Goal: Register for event/course

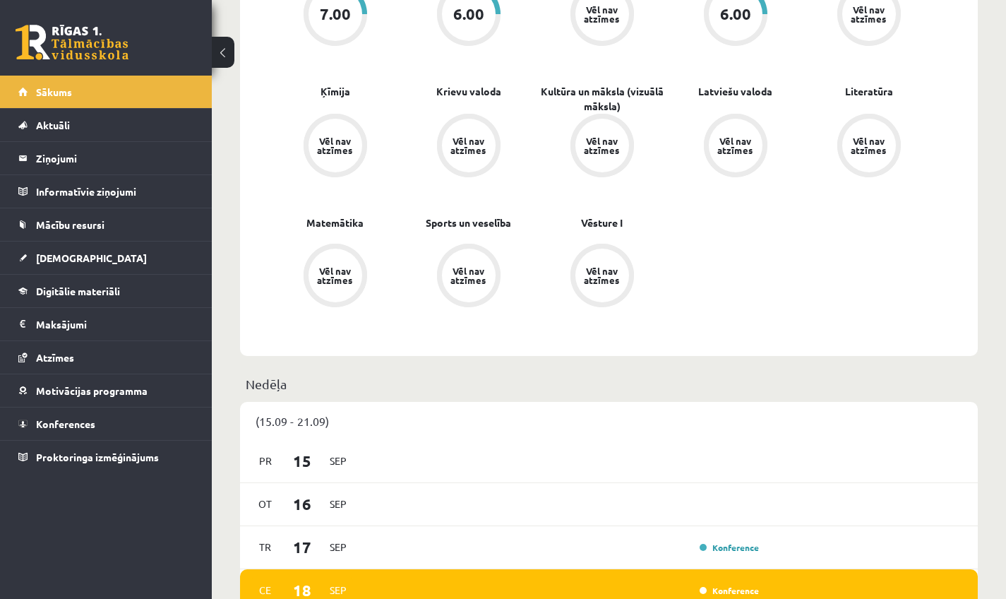
scroll to position [539, 0]
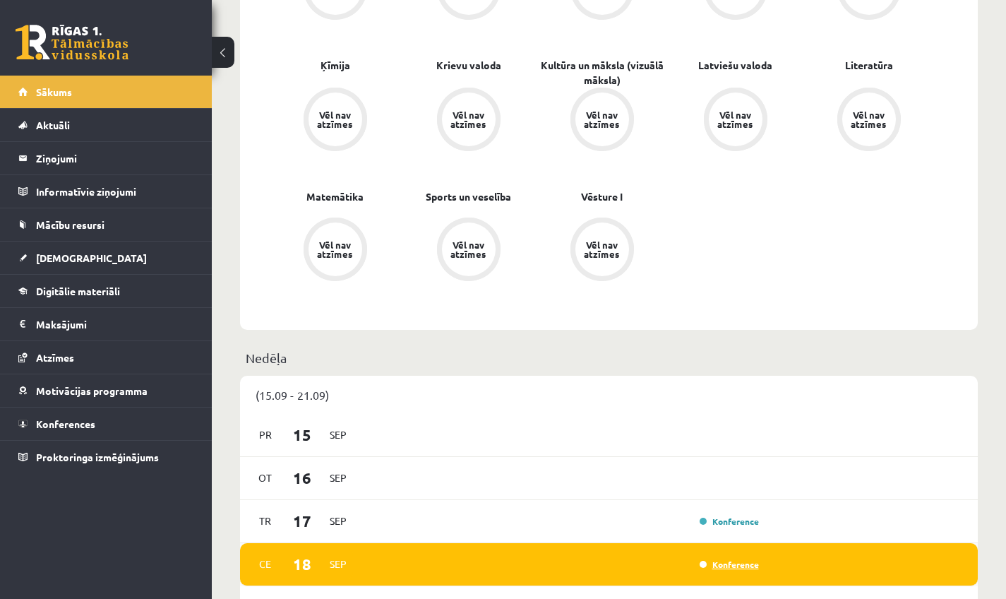
click at [733, 563] on link "Konference" at bounding box center [728, 563] width 59 height 11
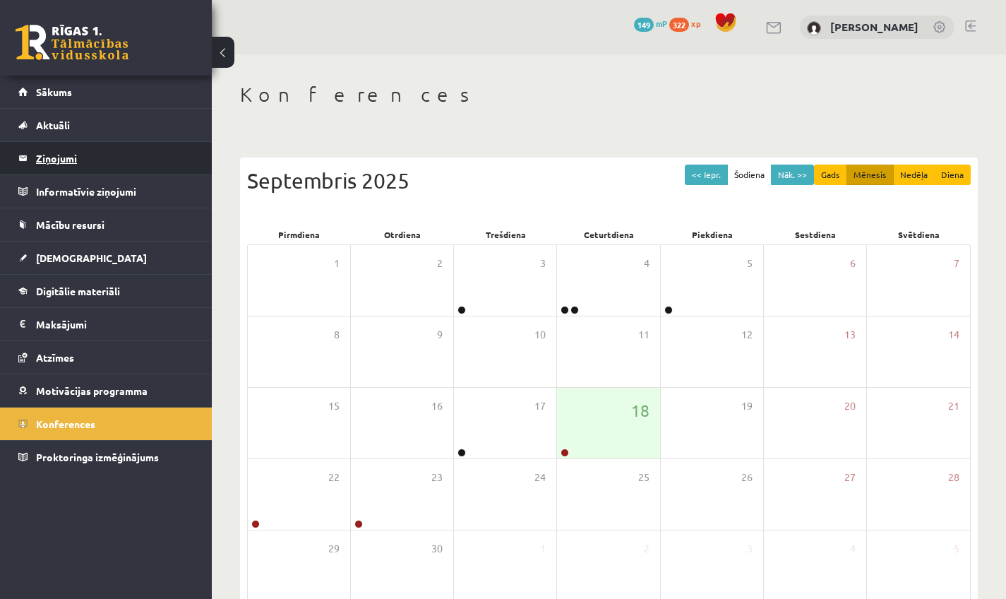
click at [101, 152] on legend "Ziņojumi 0" at bounding box center [115, 158] width 158 height 32
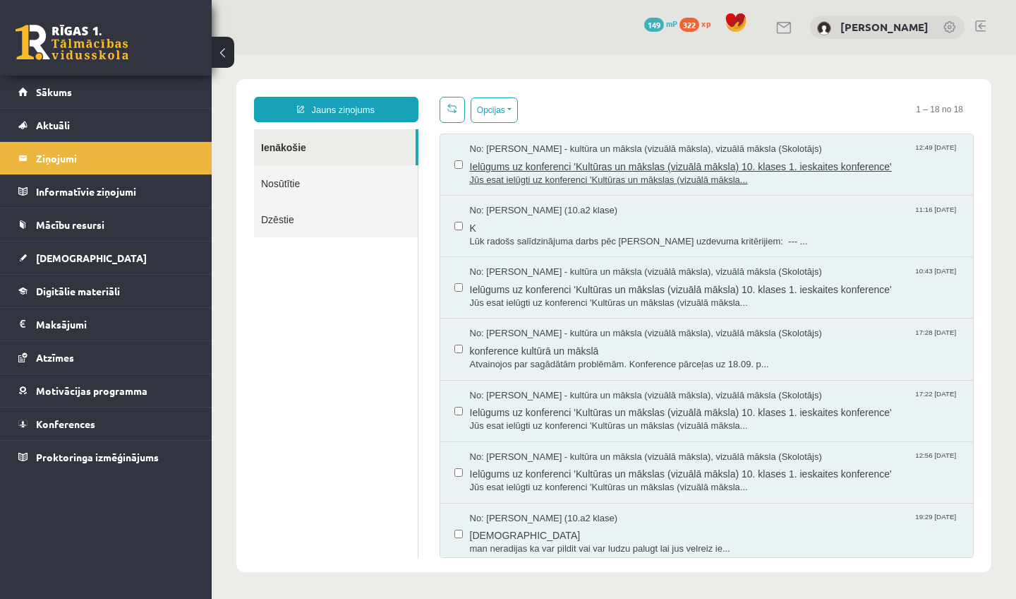
click at [582, 183] on span "Jūs esat ielūgti uz konferenci 'Kultūras un mākslas (vizuālā māksla..." at bounding box center [715, 180] width 490 height 13
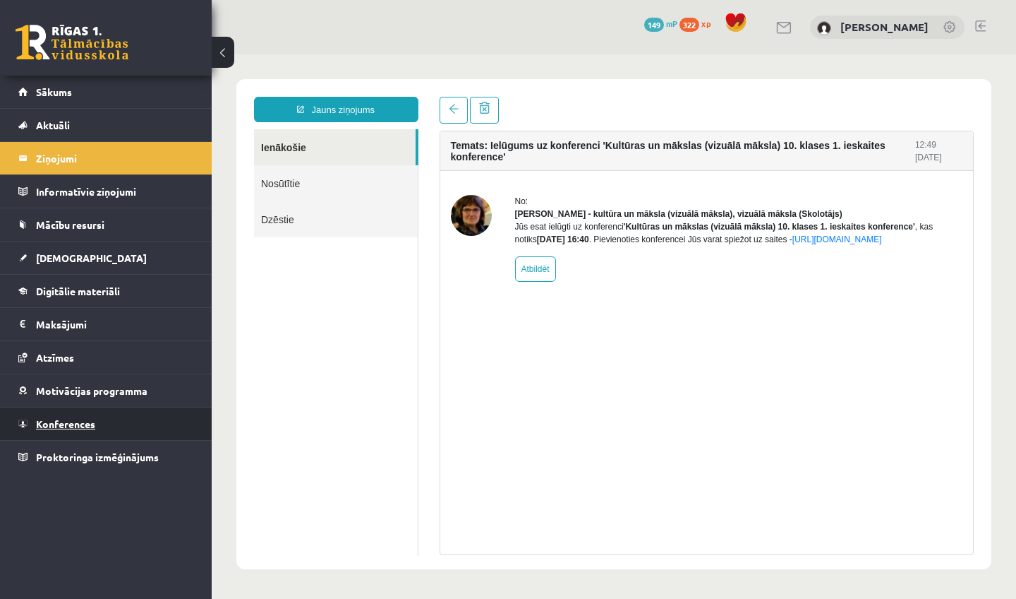
click at [55, 419] on span "Konferences" at bounding box center [65, 423] width 59 height 13
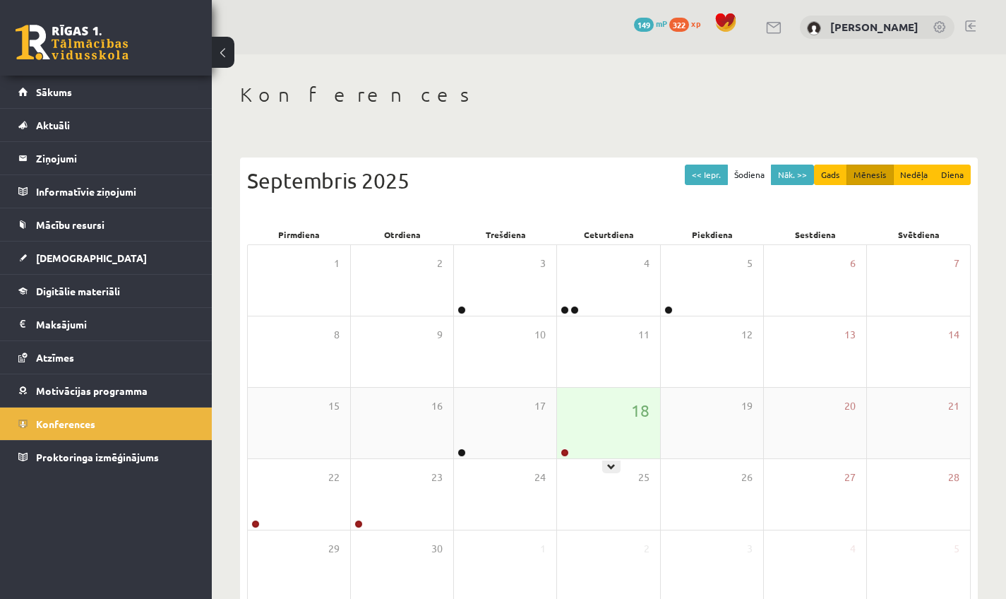
click at [594, 440] on div "18" at bounding box center [608, 423] width 102 height 71
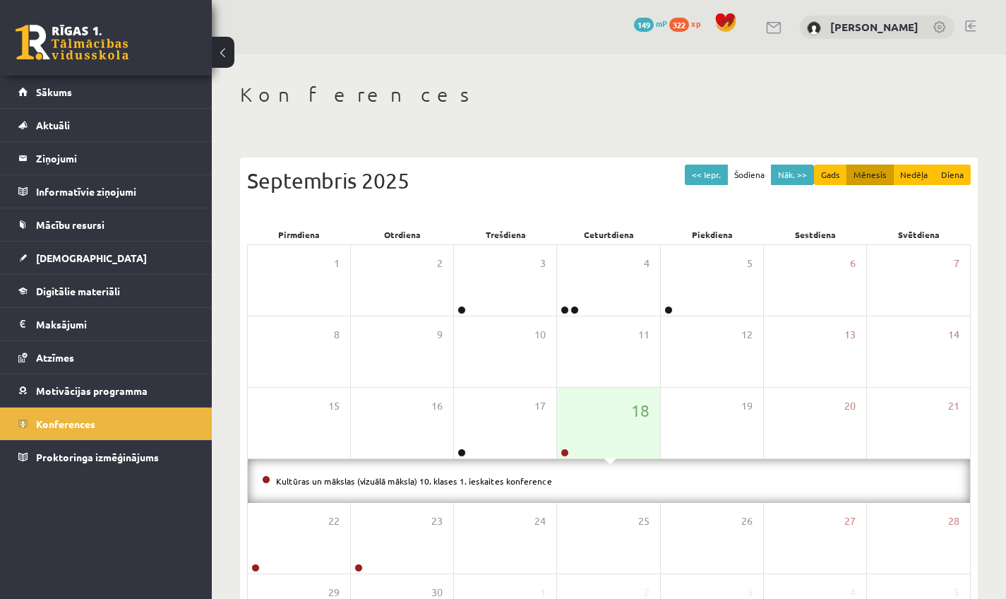
click at [508, 472] on div "Kultūras un mākslas (vizuālā māksla) 10. klases 1. ieskaites konference" at bounding box center [609, 481] width 722 height 44
click at [479, 484] on link "Kultūras un mākslas (vizuālā māksla) 10. klases 1. ieskaites konference" at bounding box center [414, 480] width 276 height 11
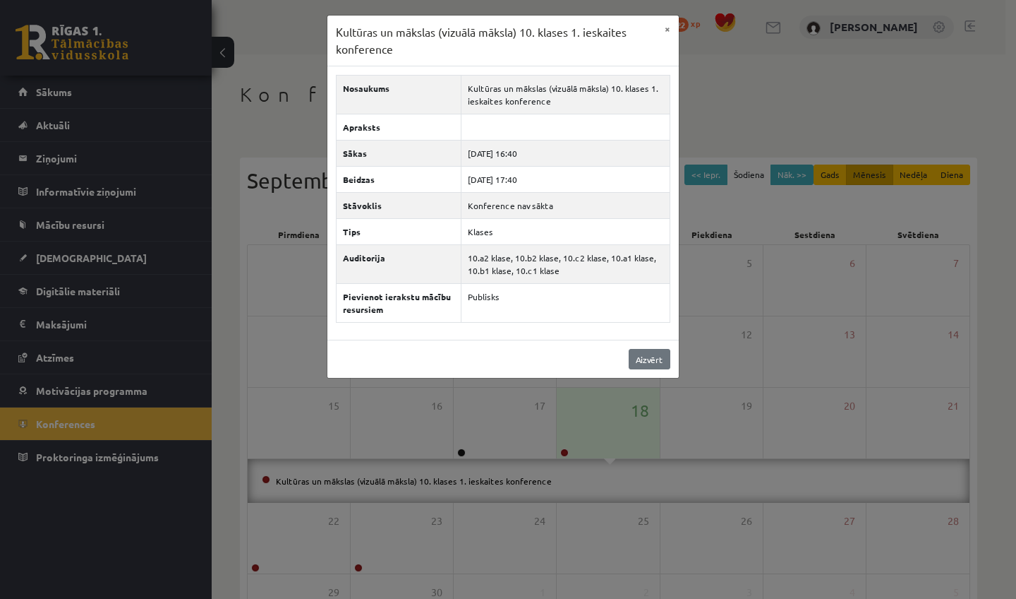
click at [655, 368] on link "Aizvērt" at bounding box center [650, 359] width 42 height 20
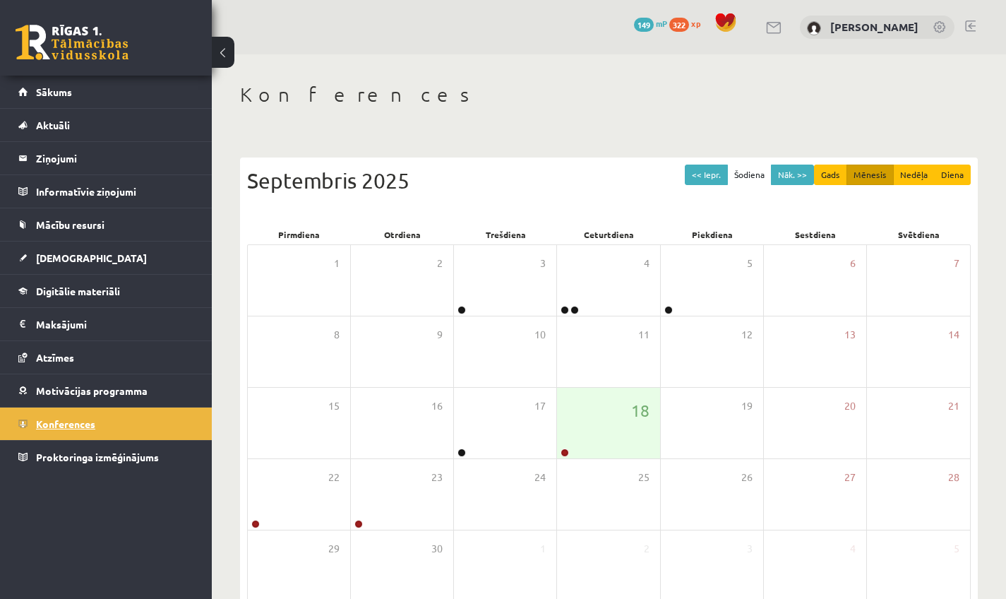
click at [75, 426] on span "Konferences" at bounding box center [65, 423] width 59 height 13
click at [580, 419] on div "18" at bounding box center [608, 423] width 102 height 71
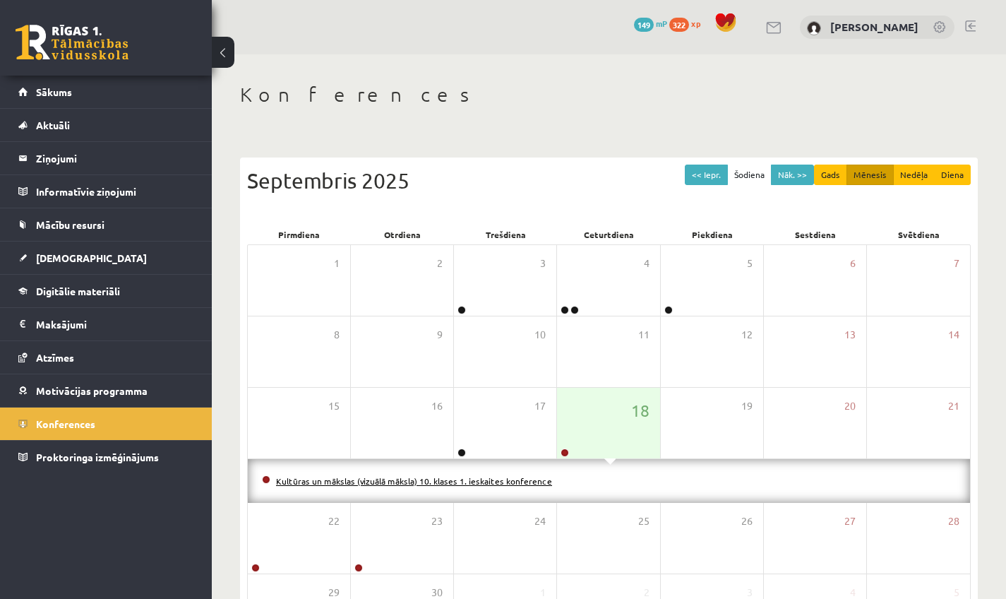
click at [476, 480] on link "Kultūras un mākslas (vizuālā māksla) 10. klases 1. ieskaites konference" at bounding box center [414, 480] width 276 height 11
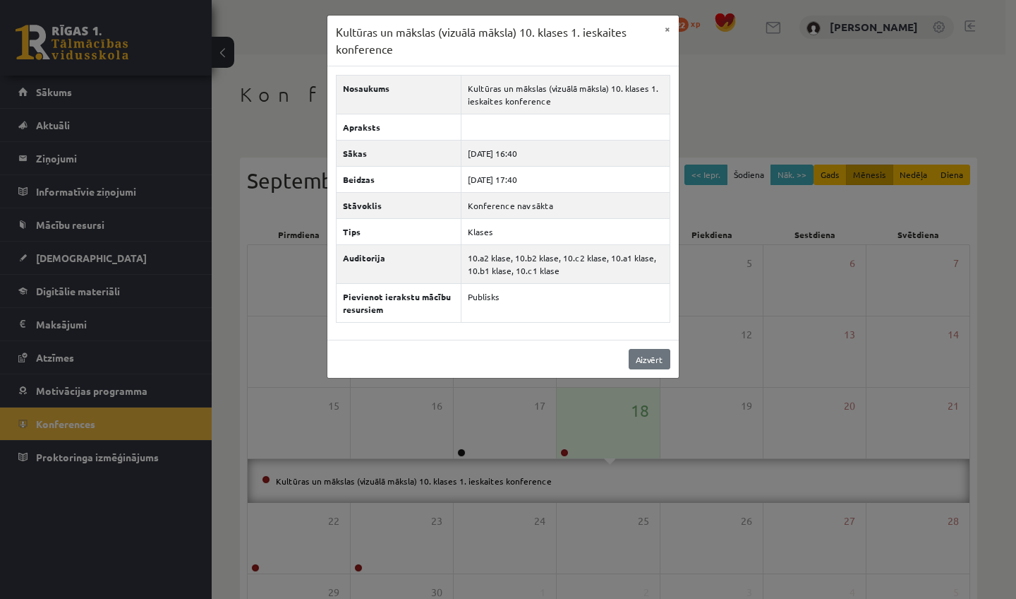
click at [637, 360] on link "Aizvērt" at bounding box center [650, 359] width 42 height 20
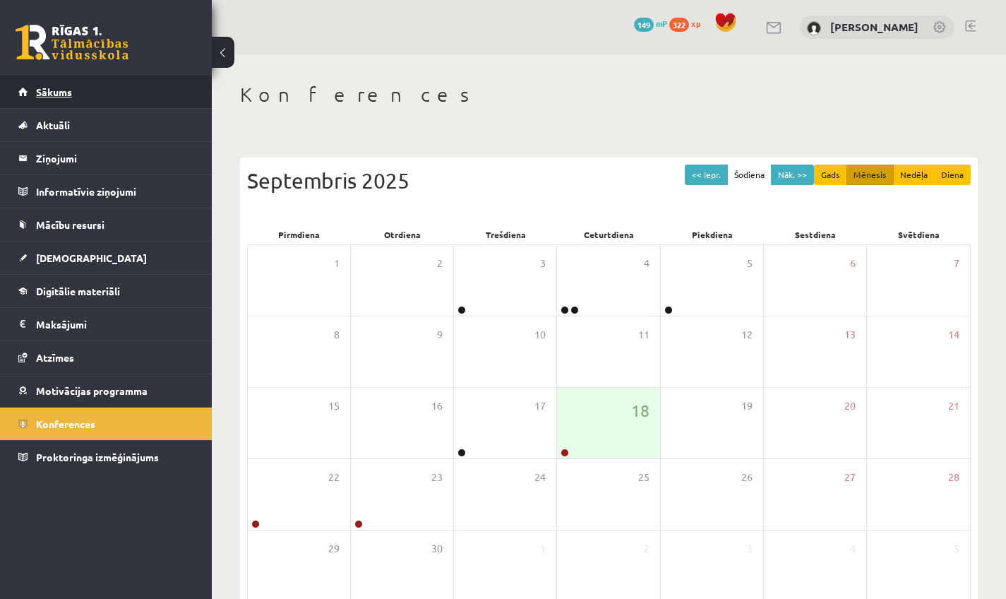
click at [56, 92] on span "Sākums" at bounding box center [54, 91] width 36 height 13
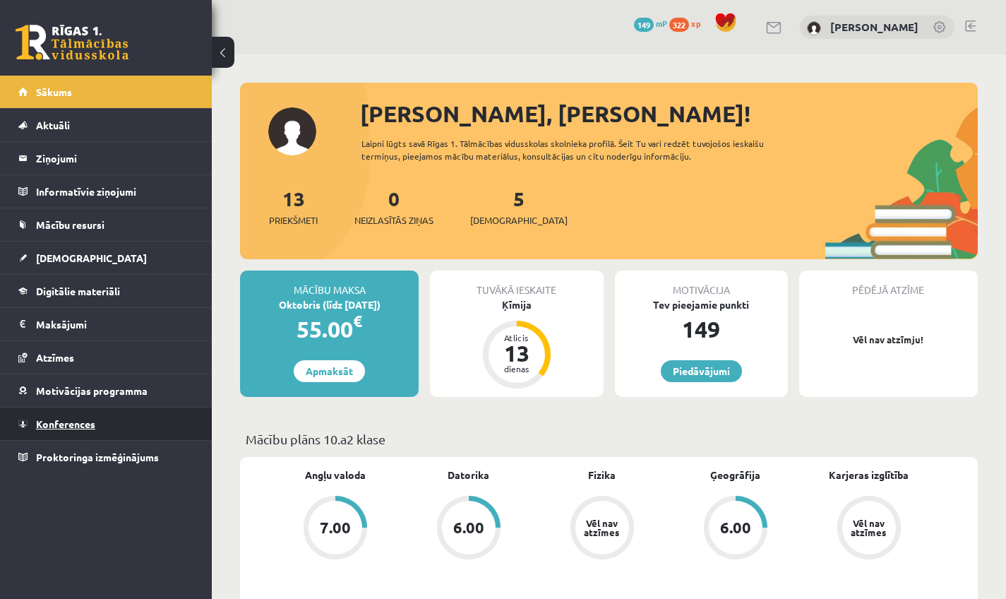
click at [81, 433] on link "Konferences" at bounding box center [106, 423] width 176 height 32
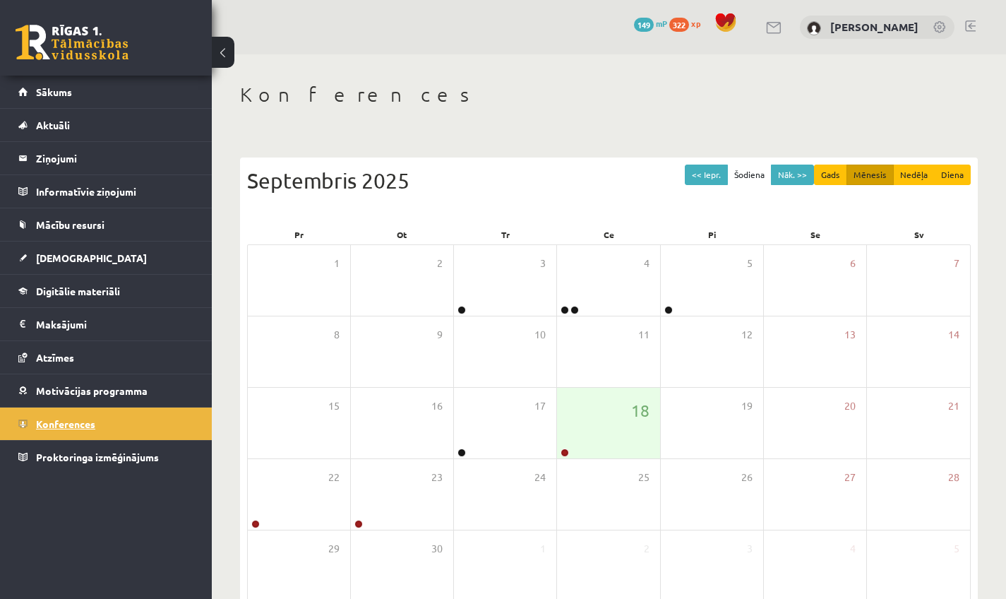
click at [76, 426] on span "Konferences" at bounding box center [65, 423] width 59 height 13
click at [73, 425] on span "Konferences" at bounding box center [65, 423] width 59 height 13
click at [52, 171] on legend "Ziņojumi 0" at bounding box center [115, 158] width 158 height 32
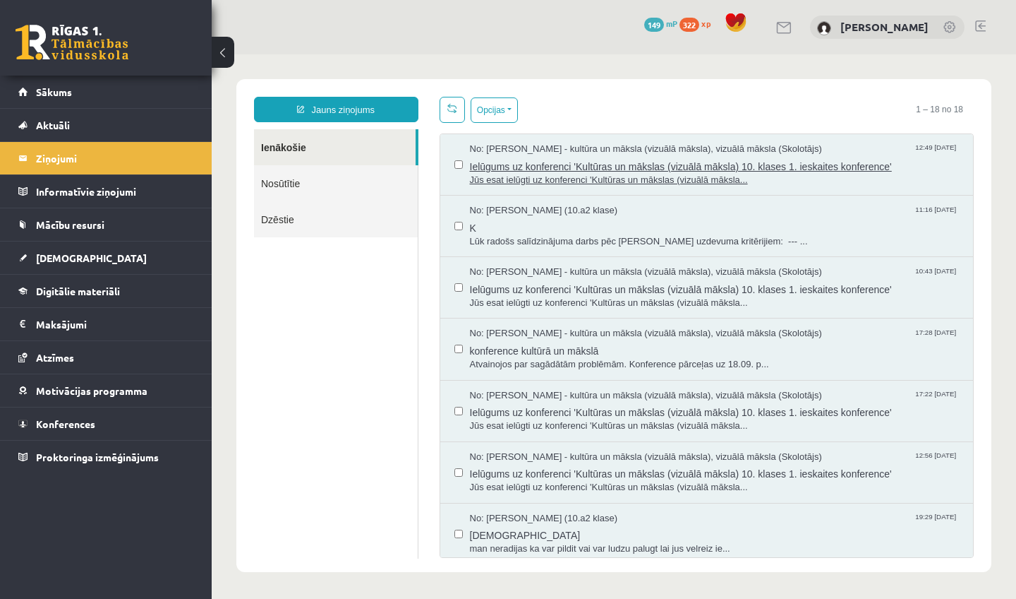
click at [498, 179] on span "Jūs esat ielūgti uz konferenci 'Kultūras un mākslas (vizuālā māksla..." at bounding box center [715, 180] width 490 height 13
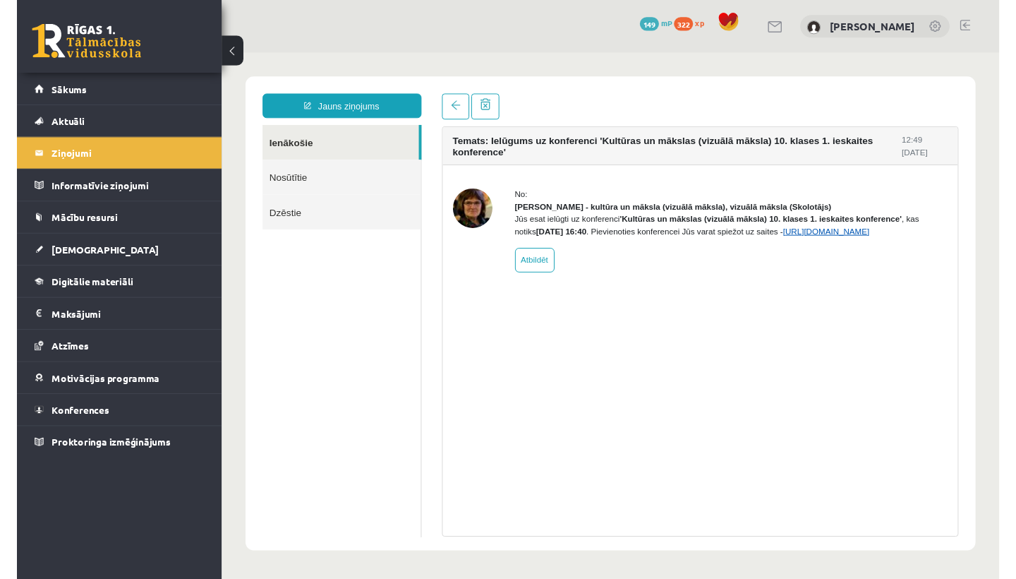
click at [802, 242] on link "https://eskola.r1tv.lv/conferences/5079/join" at bounding box center [847, 237] width 90 height 10
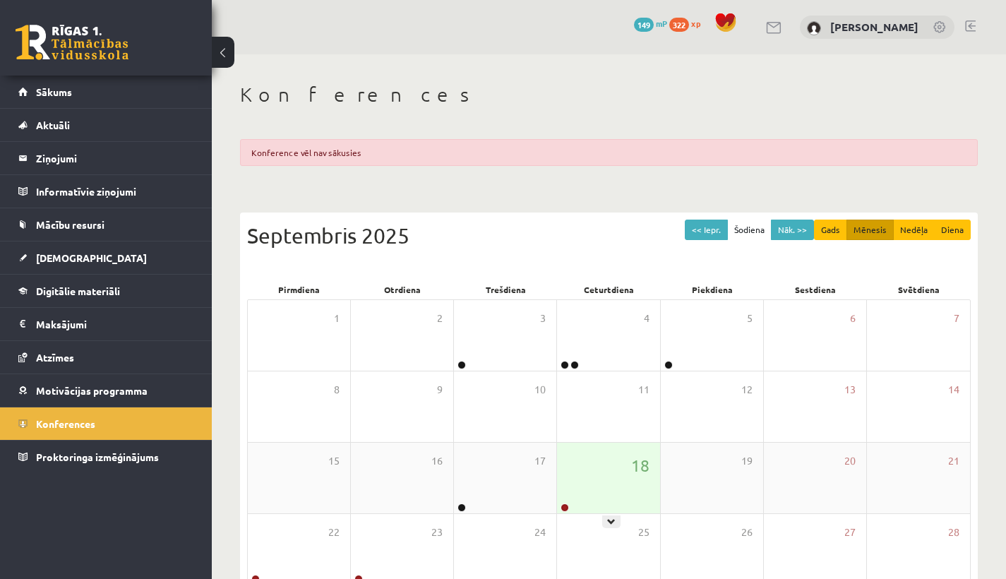
click at [610, 491] on div "18" at bounding box center [608, 478] width 102 height 71
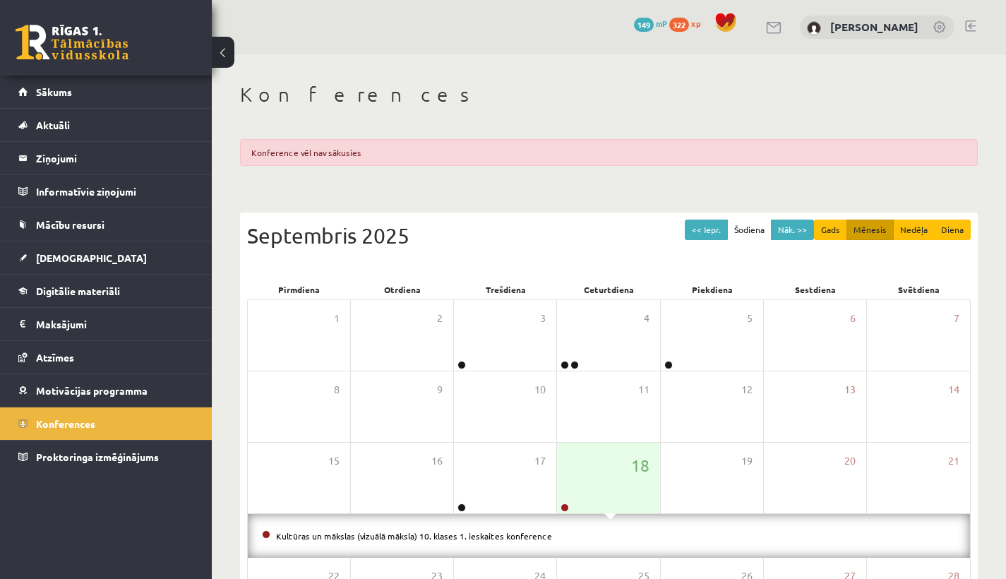
click at [496, 540] on li "Kultūras un mākslas (vizuālā māksla) 10. klases 1. ieskaites konference" at bounding box center [609, 536] width 694 height 16
click at [485, 530] on link "Kultūras un mākslas (vizuālā māksla) 10. klases 1. ieskaites konference" at bounding box center [414, 535] width 276 height 11
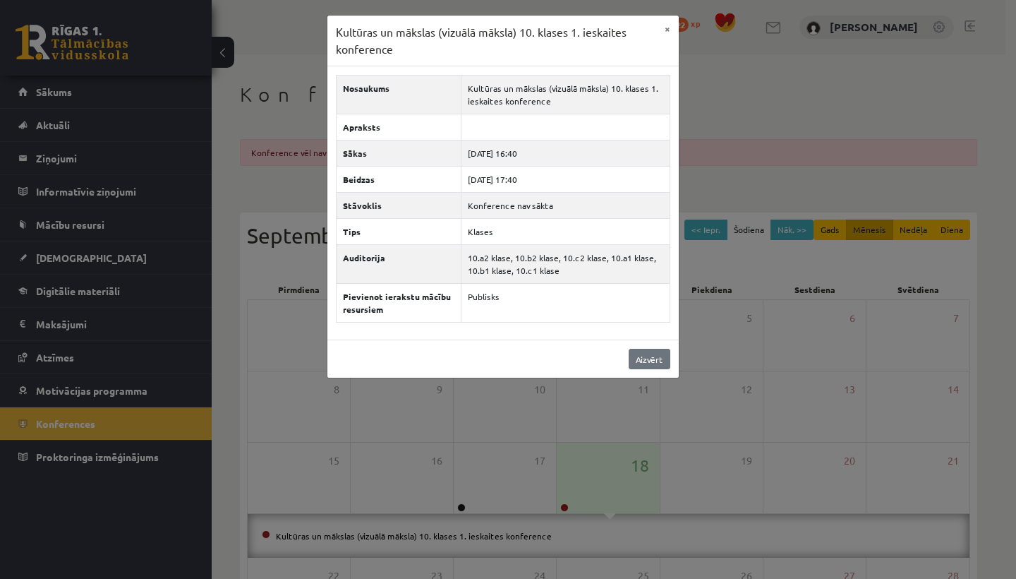
click at [667, 358] on link "Aizvērt" at bounding box center [650, 359] width 42 height 20
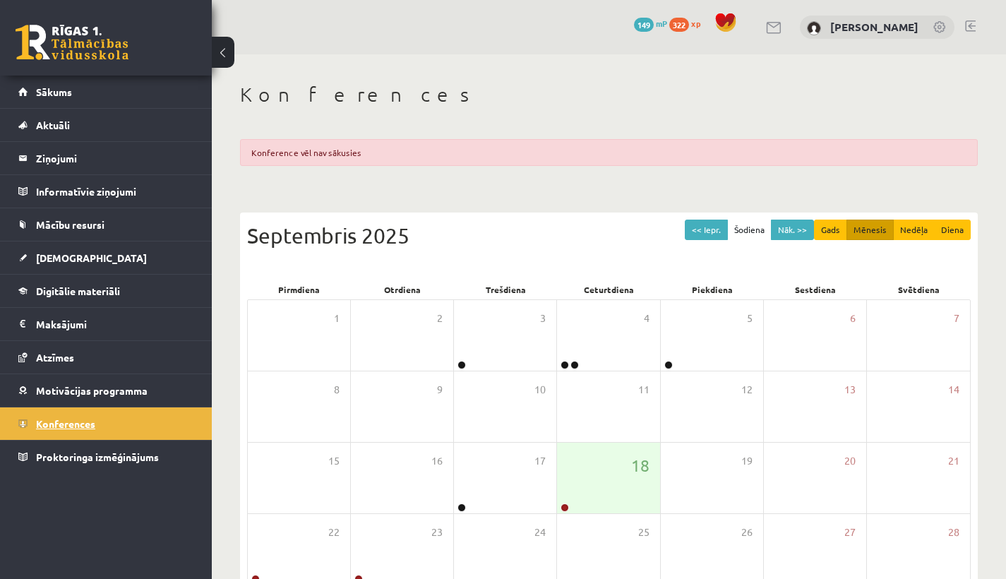
click at [94, 438] on link "Konferences" at bounding box center [106, 423] width 176 height 32
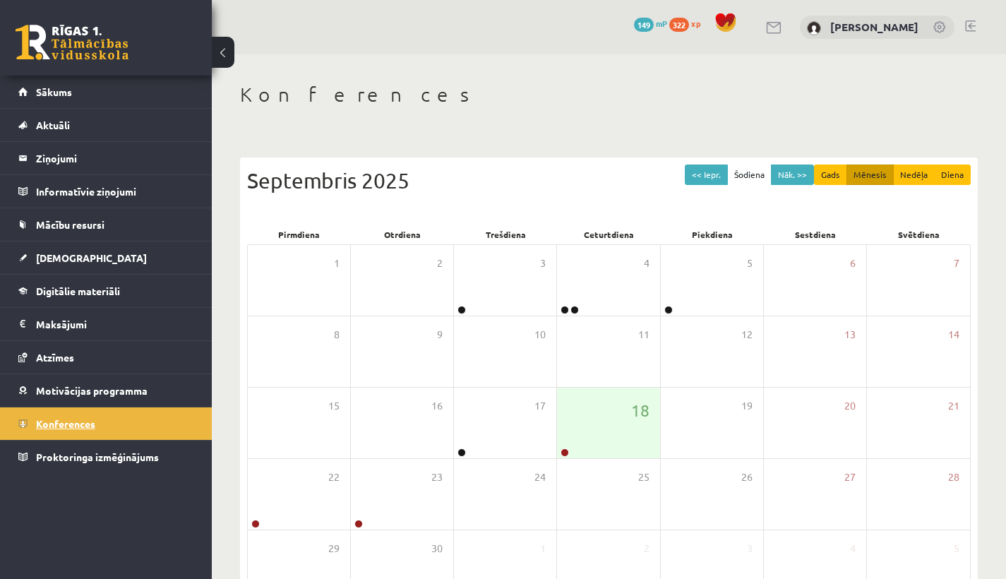
click at [96, 436] on link "Konferences" at bounding box center [106, 423] width 176 height 32
click at [85, 88] on link "Sākums" at bounding box center [106, 92] width 176 height 32
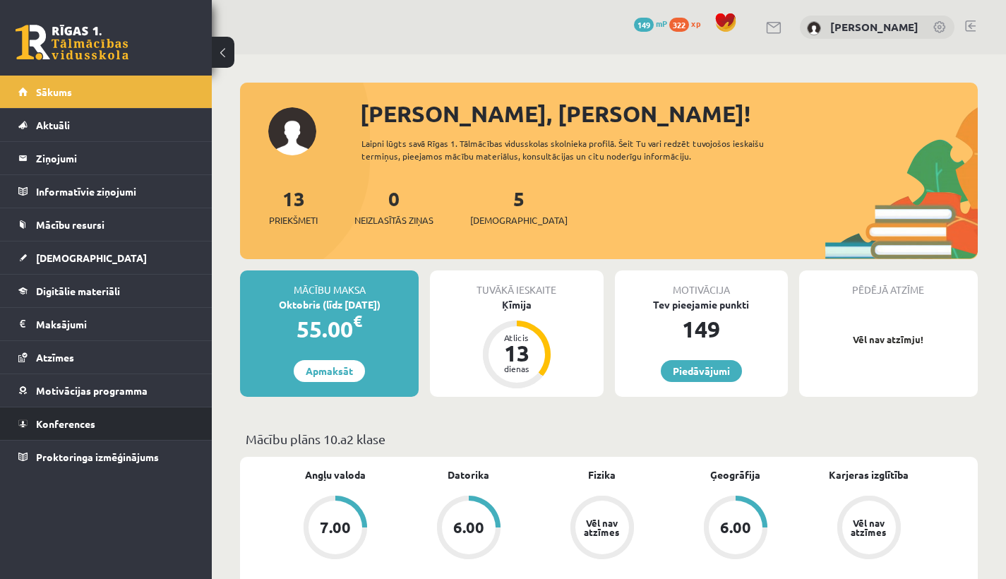
click at [13, 435] on li "Konferences" at bounding box center [106, 424] width 212 height 34
click at [24, 428] on link "Konferences" at bounding box center [106, 423] width 176 height 32
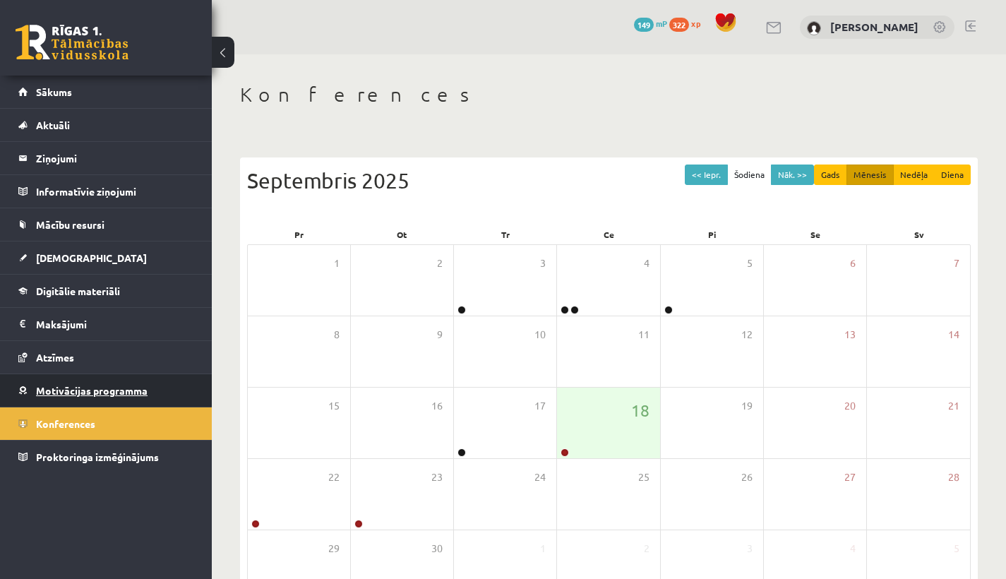
click at [49, 400] on link "Motivācijas programma" at bounding box center [106, 390] width 176 height 32
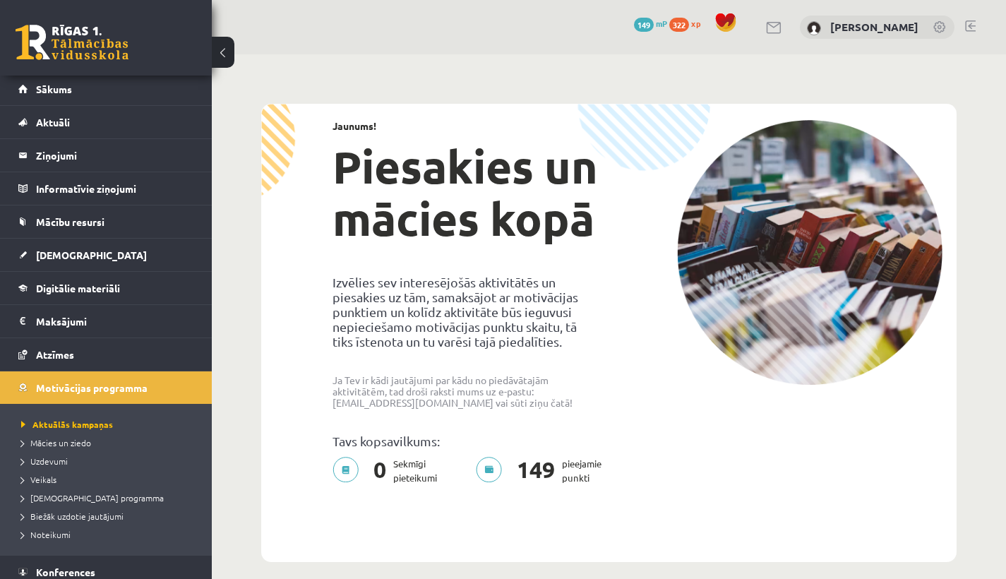
scroll to position [6, 0]
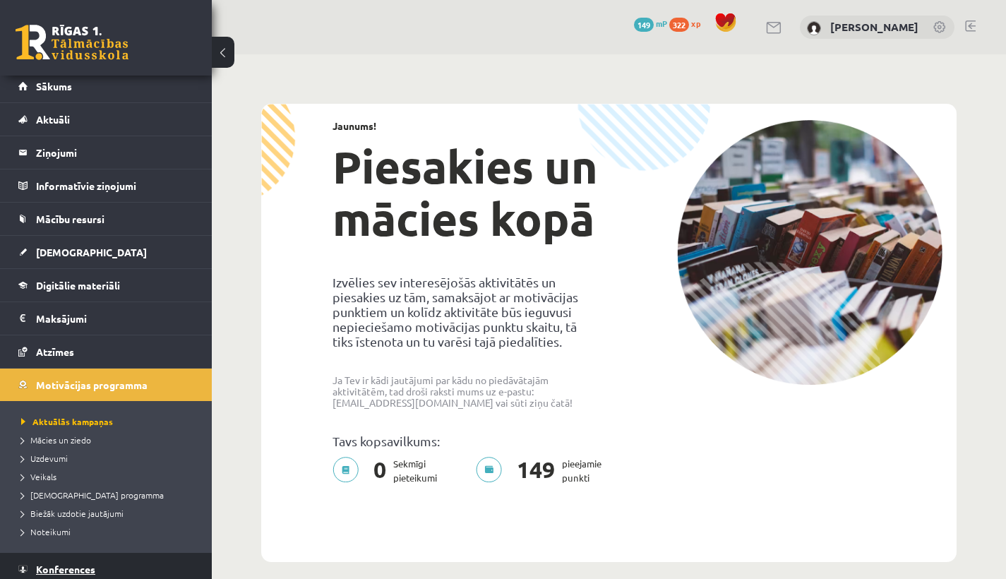
click at [150, 561] on link "Konferences" at bounding box center [106, 569] width 176 height 32
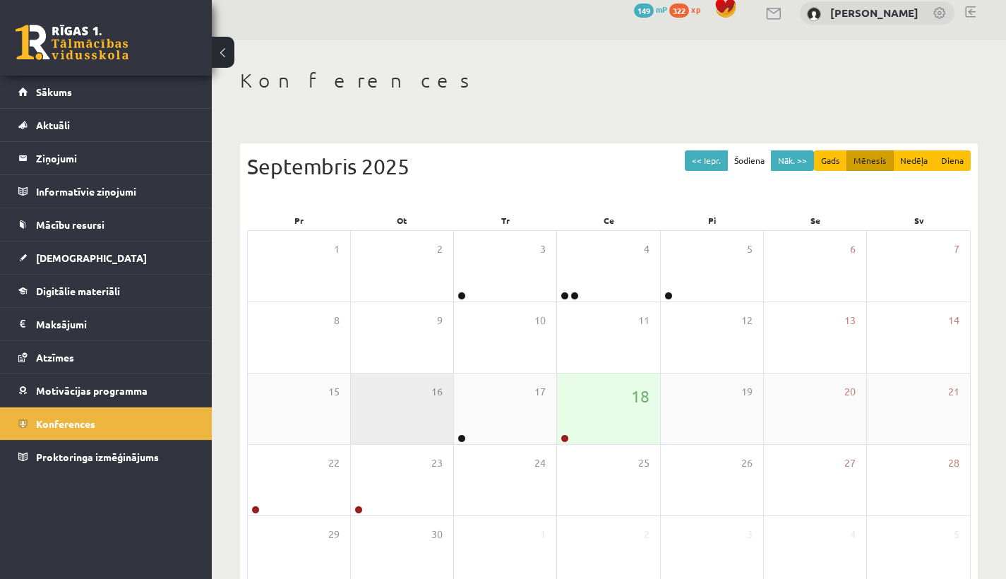
scroll to position [95, 0]
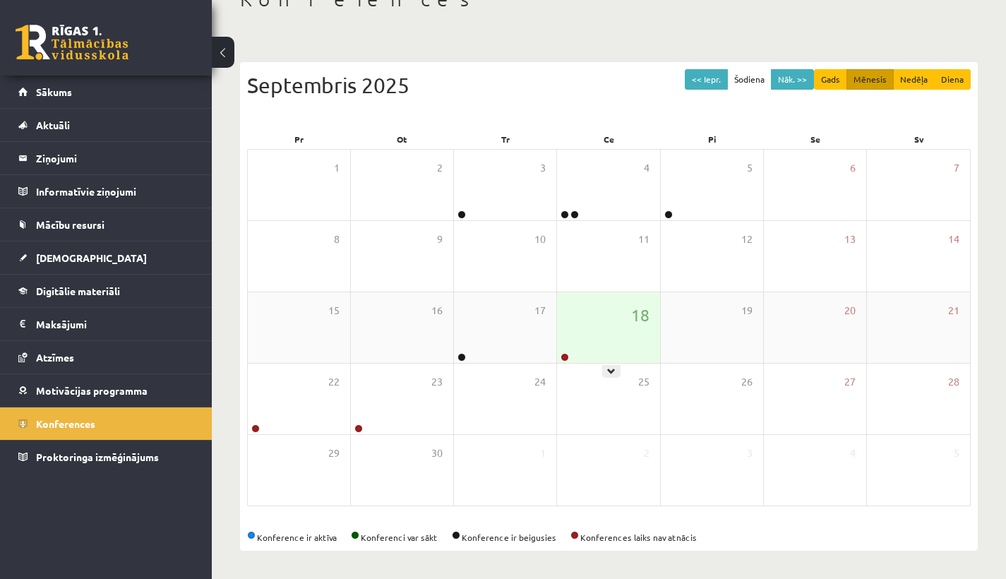
click at [601, 336] on div "18" at bounding box center [608, 327] width 102 height 71
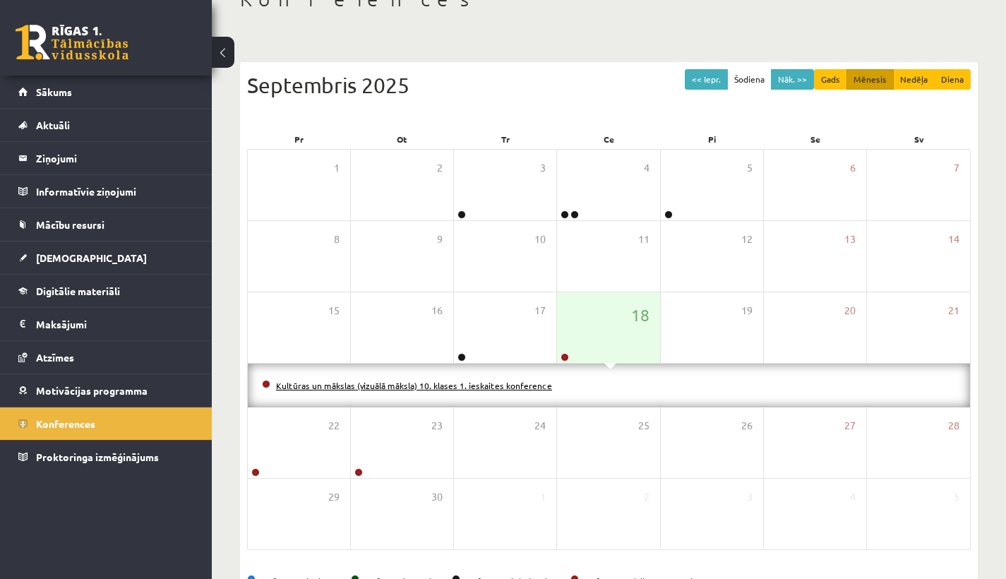
click at [532, 387] on link "Kultūras un mākslas (vizuālā māksla) 10. klases 1. ieskaites konference" at bounding box center [414, 385] width 276 height 11
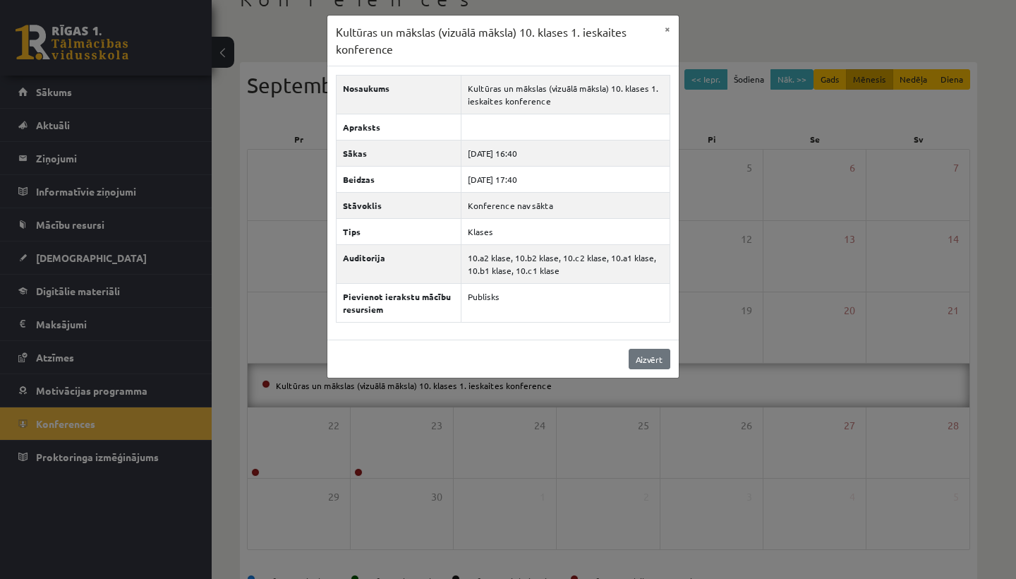
click at [633, 359] on link "Aizvērt" at bounding box center [650, 359] width 42 height 20
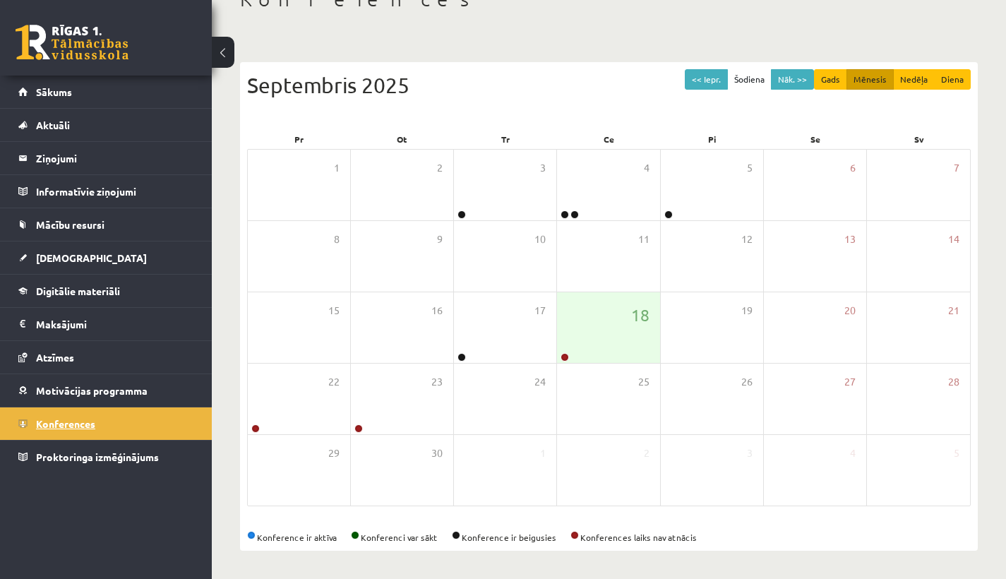
click at [112, 428] on link "Konferences" at bounding box center [106, 423] width 176 height 32
click at [50, 102] on link "Sākums" at bounding box center [106, 92] width 176 height 32
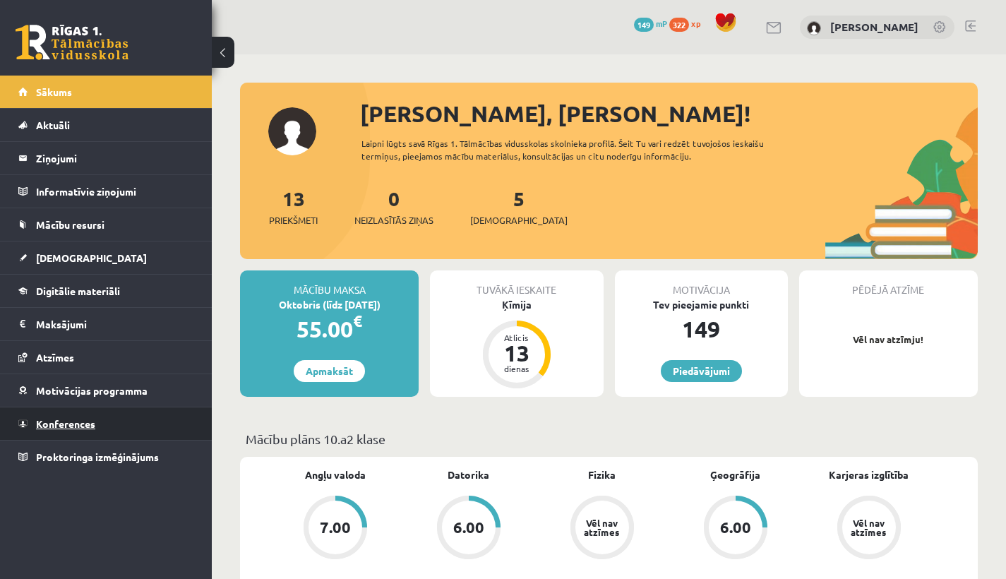
click at [76, 422] on span "Konferences" at bounding box center [65, 423] width 59 height 13
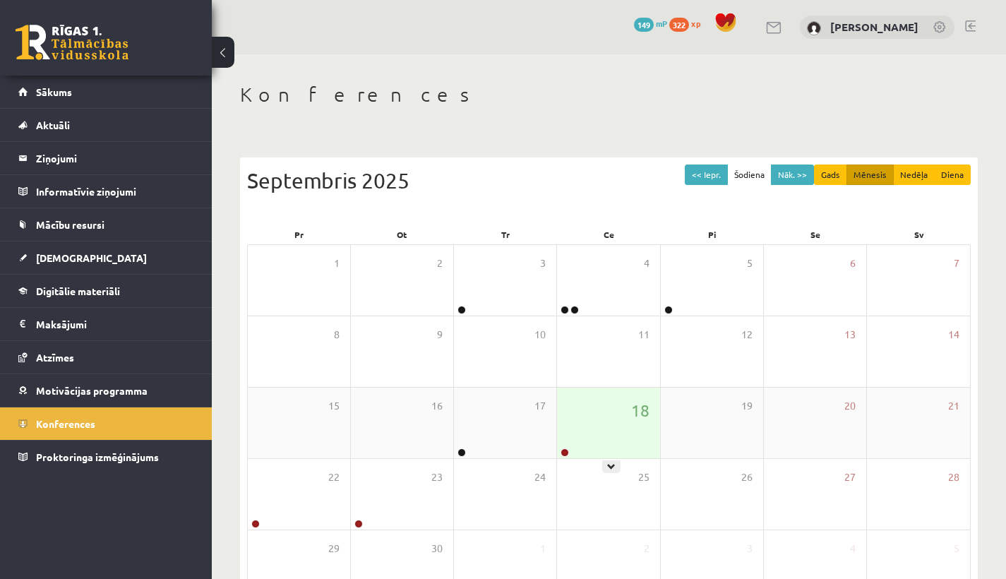
click at [589, 444] on div "18" at bounding box center [608, 423] width 102 height 71
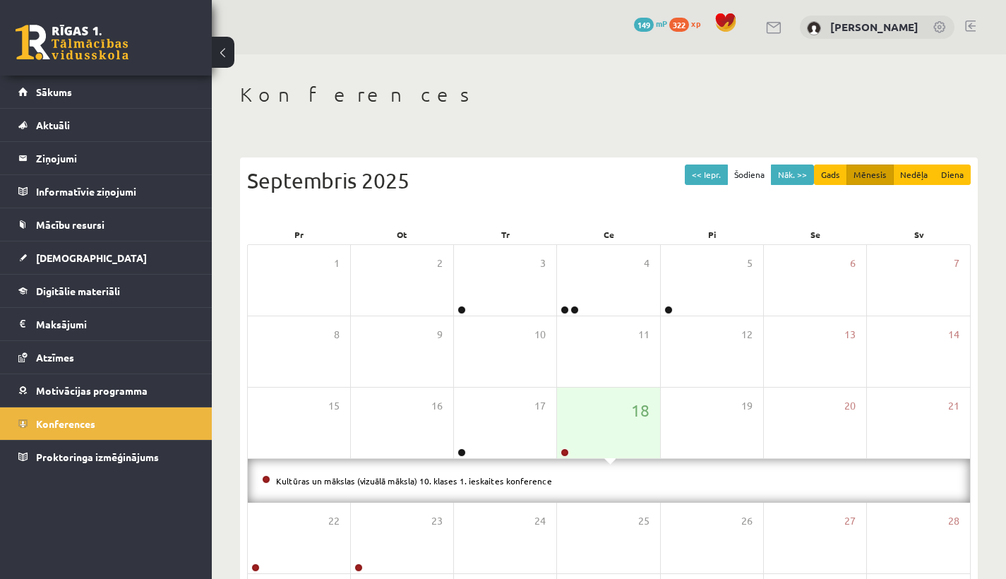
click at [489, 487] on li "Kultūras un mākslas (vizuālā māksla) 10. klases 1. ieskaites konference" at bounding box center [609, 481] width 694 height 16
click at [486, 482] on link "Kultūras un mākslas (vizuālā māksla) 10. klases 1. ieskaites konference" at bounding box center [414, 480] width 276 height 11
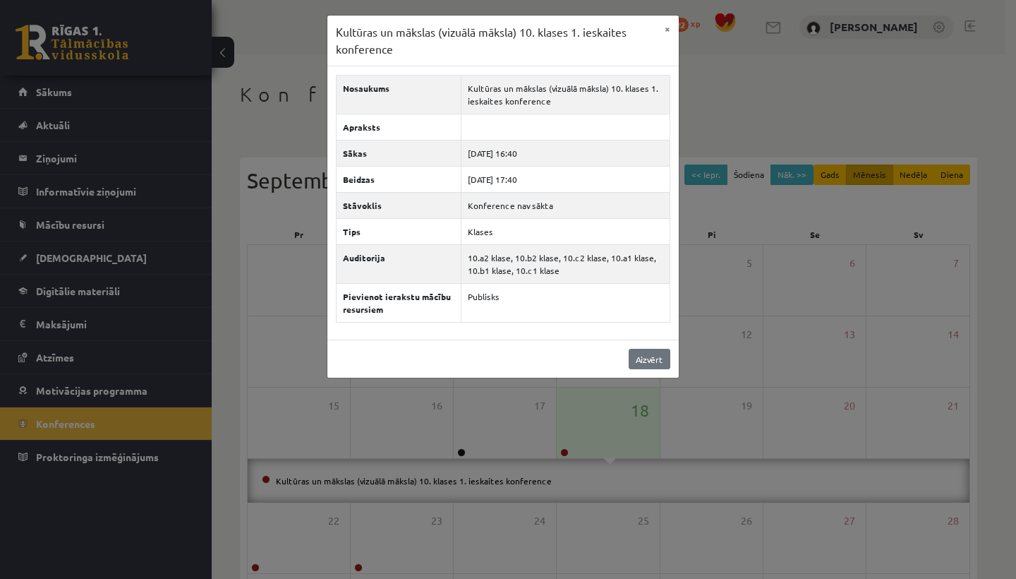
click at [637, 357] on link "Aizvērt" at bounding box center [650, 359] width 42 height 20
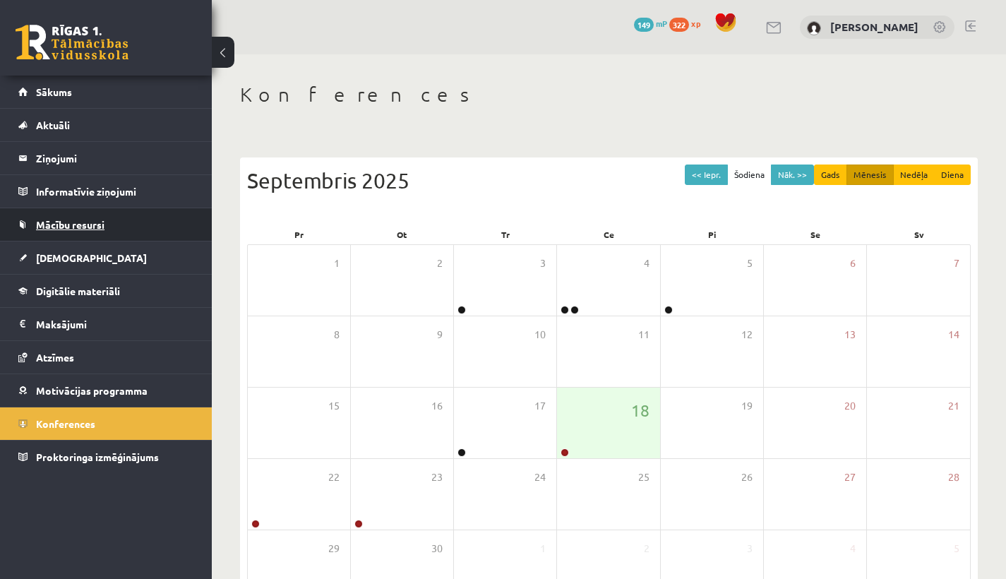
click at [66, 239] on link "Mācību resursi" at bounding box center [106, 224] width 176 height 32
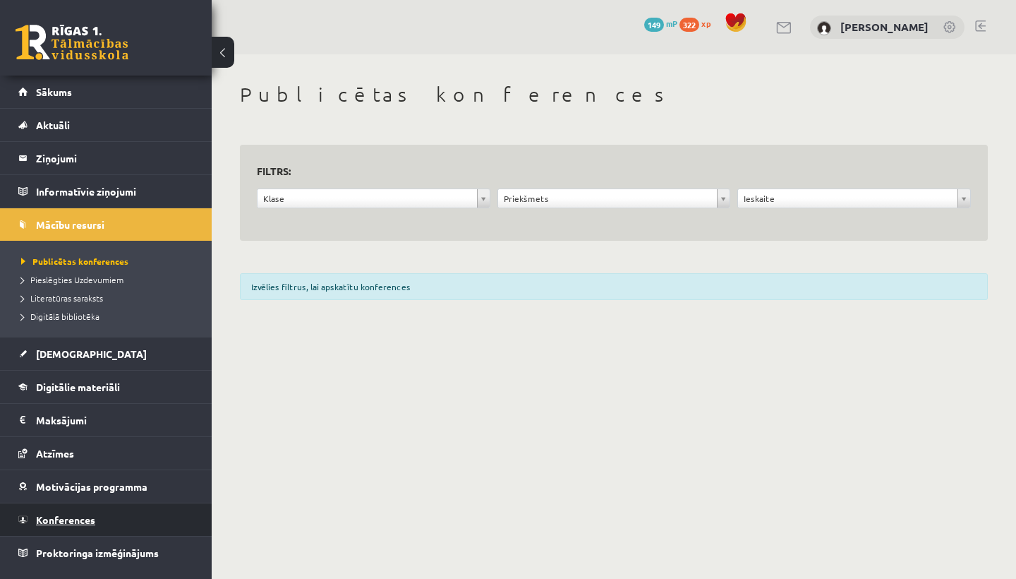
click at [64, 511] on link "Konferences" at bounding box center [106, 519] width 176 height 32
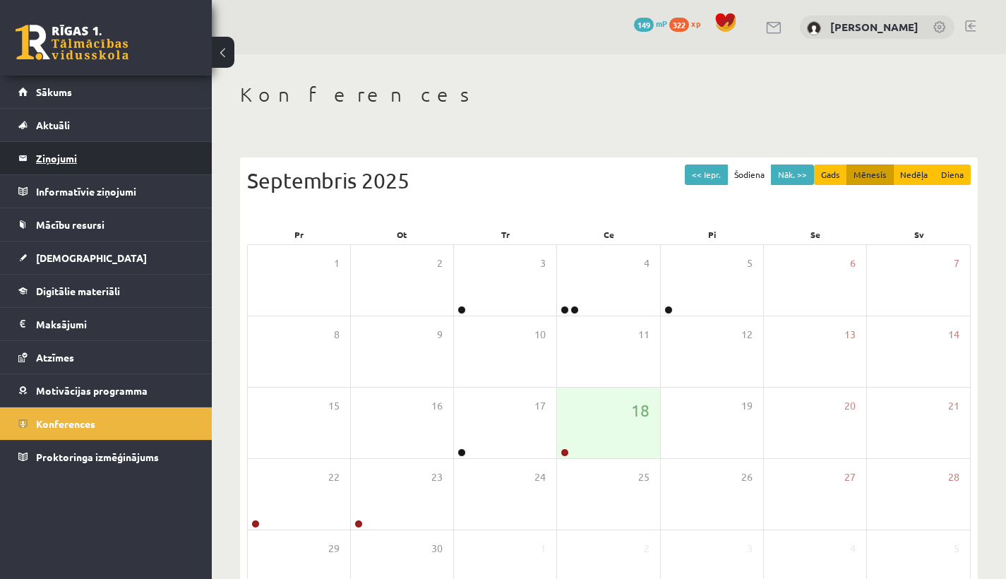
click at [54, 159] on legend "Ziņojumi 0" at bounding box center [115, 158] width 158 height 32
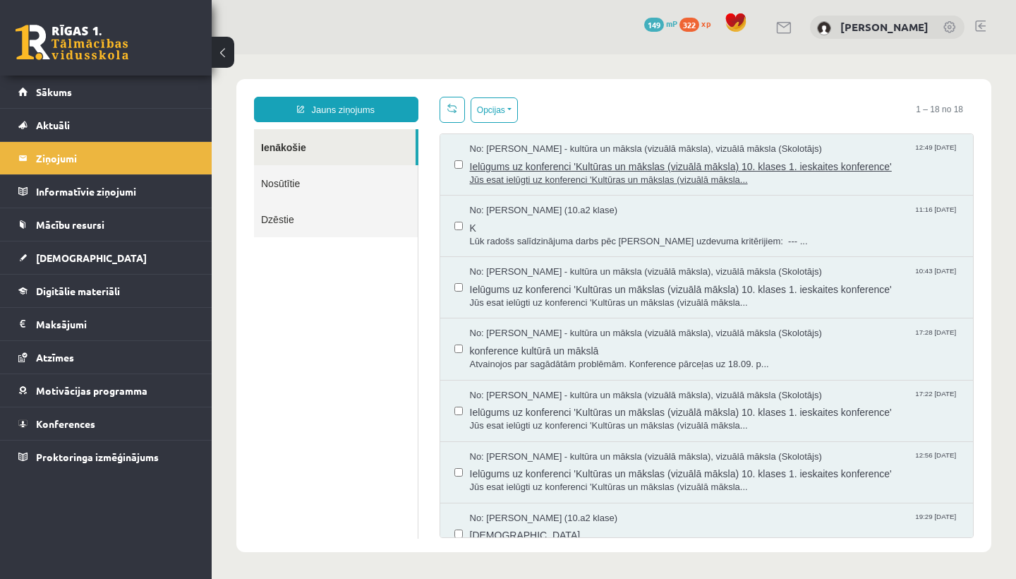
click at [592, 166] on span "Ielūgums uz konferenci 'Kultūras un mākslas (vizuālā māksla) 10. klases 1. iesk…" at bounding box center [715, 165] width 490 height 18
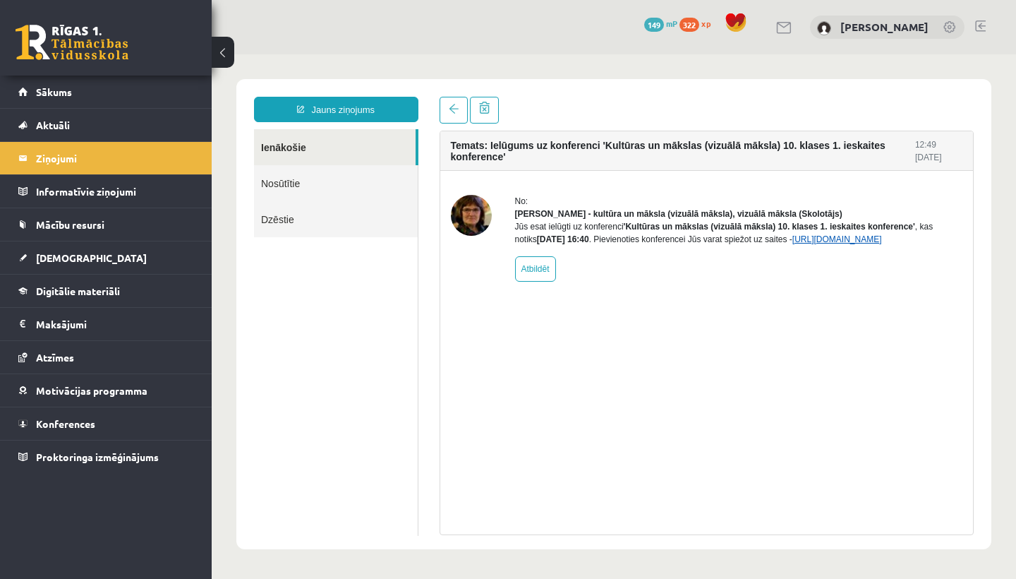
click at [793, 244] on link "https://eskola.r1tv.lv/conferences/5079/join" at bounding box center [838, 239] width 90 height 10
click at [96, 430] on link "Konferences" at bounding box center [106, 423] width 176 height 32
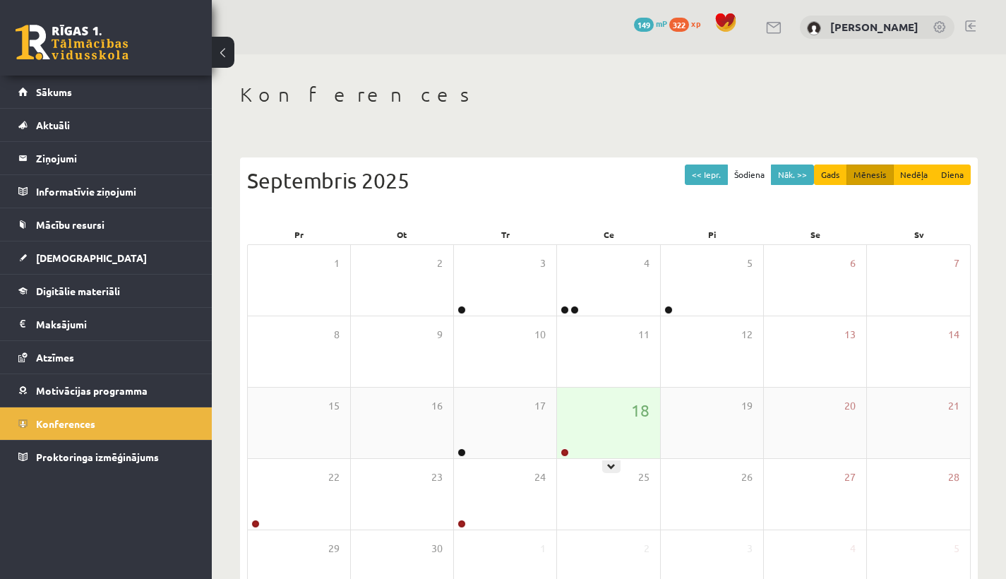
click at [586, 442] on div "18" at bounding box center [608, 423] width 102 height 71
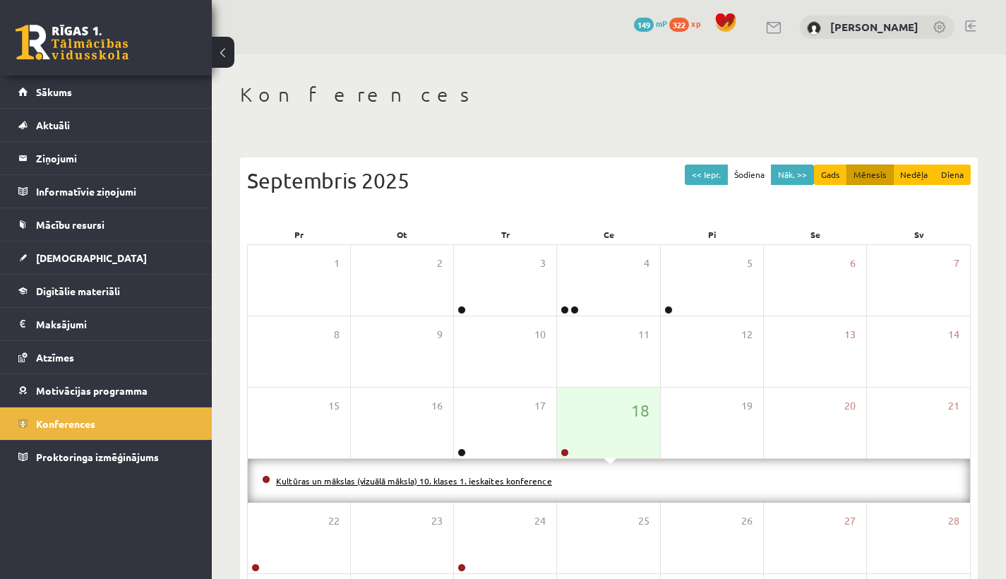
click at [518, 477] on link "Kultūras un mākslas (vizuālā māksla) 10. klases 1. ieskaites konference" at bounding box center [414, 480] width 276 height 11
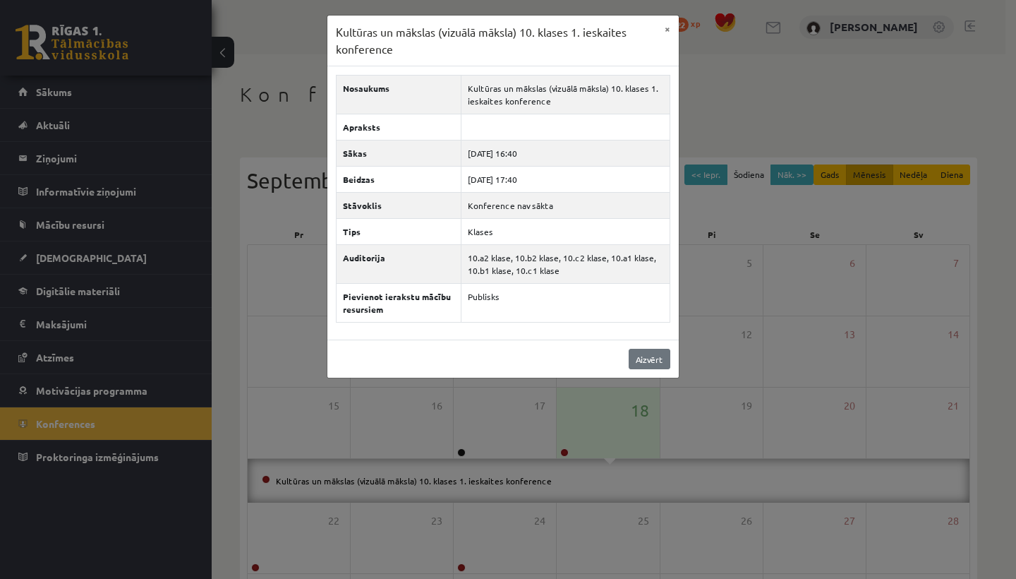
click at [639, 354] on link "Aizvērt" at bounding box center [650, 359] width 42 height 20
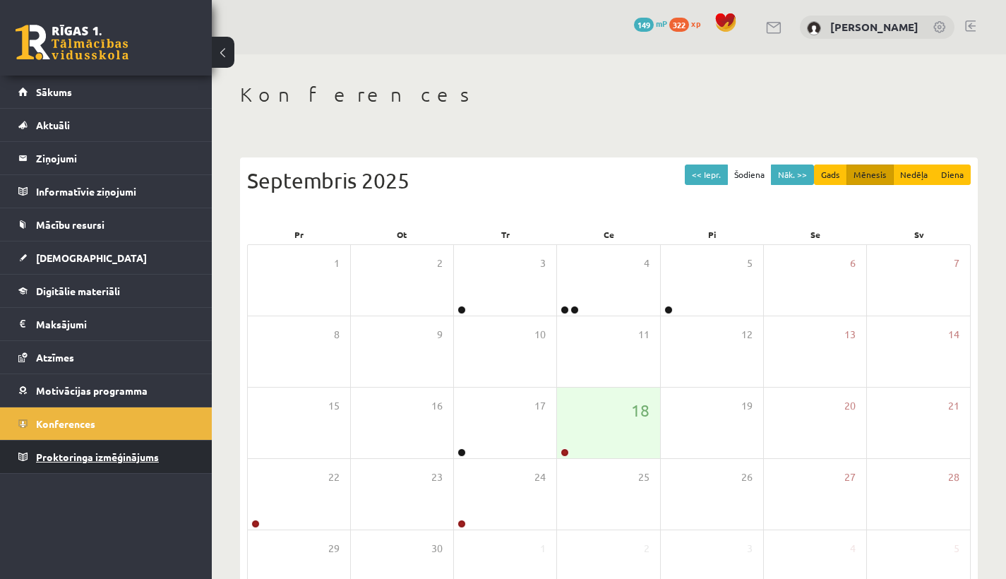
click at [114, 444] on link "Proktoringa izmēģinājums" at bounding box center [106, 456] width 176 height 32
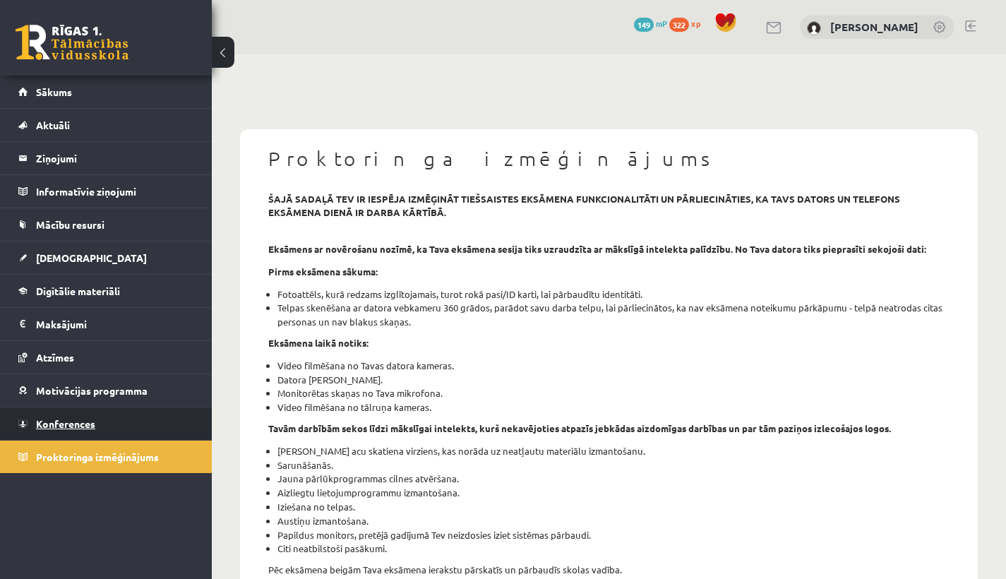
click at [96, 431] on link "Konferences" at bounding box center [106, 423] width 176 height 32
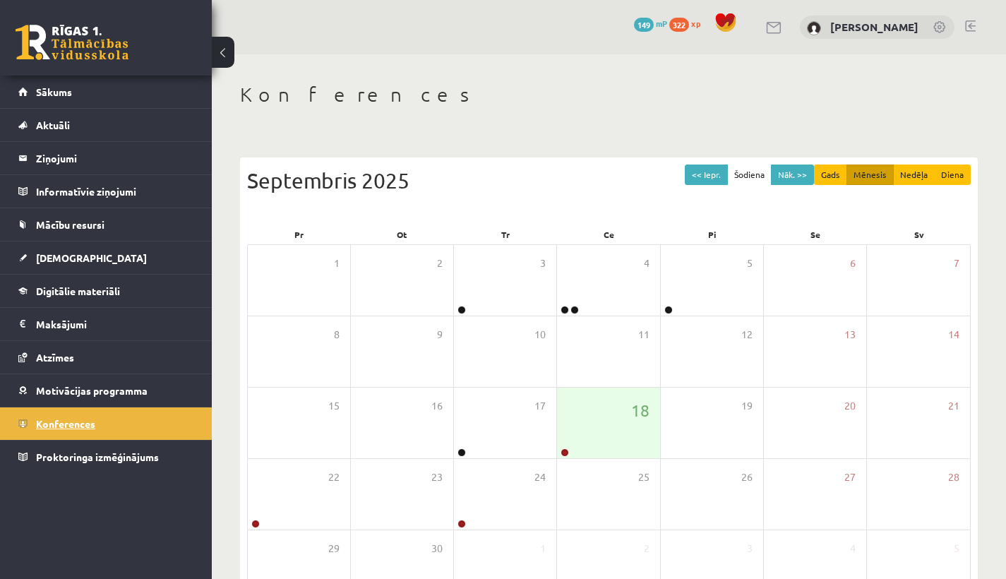
click at [65, 412] on link "Konferences" at bounding box center [106, 423] width 176 height 32
click at [174, 407] on li "Konferences" at bounding box center [106, 423] width 212 height 33
click at [80, 414] on link "Konferences" at bounding box center [106, 423] width 176 height 32
click at [97, 430] on link "Konferences" at bounding box center [106, 423] width 176 height 32
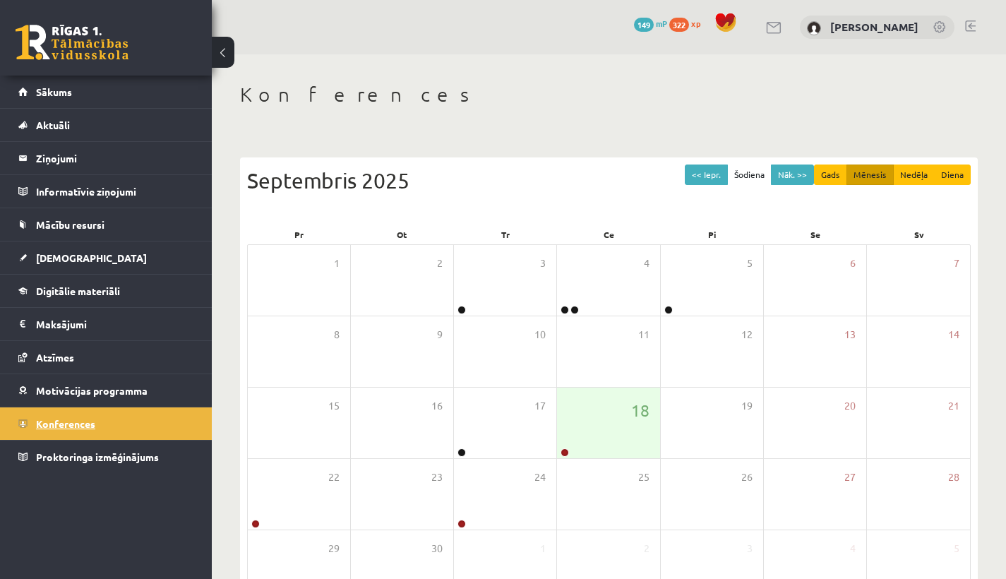
click at [96, 431] on link "Konferences" at bounding box center [106, 423] width 176 height 32
click at [98, 426] on link "Konferences" at bounding box center [106, 423] width 176 height 32
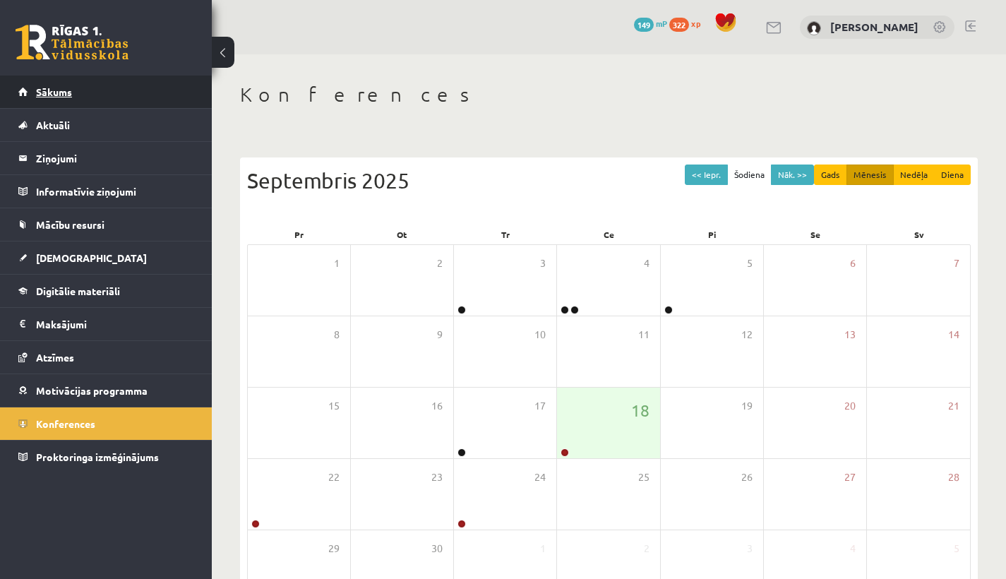
click at [33, 93] on link "Sākums" at bounding box center [106, 92] width 176 height 32
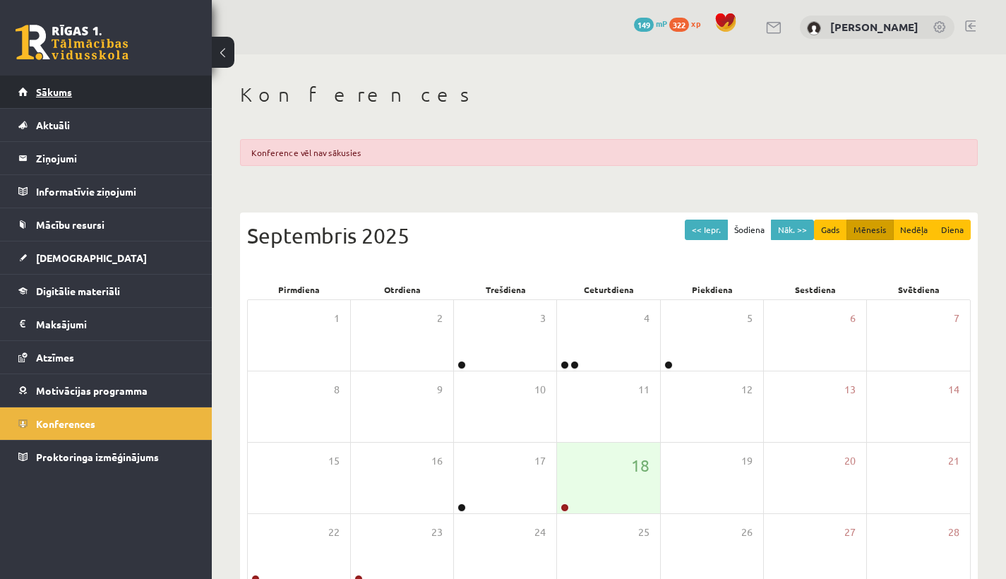
click at [126, 89] on link "Sākums" at bounding box center [106, 92] width 176 height 32
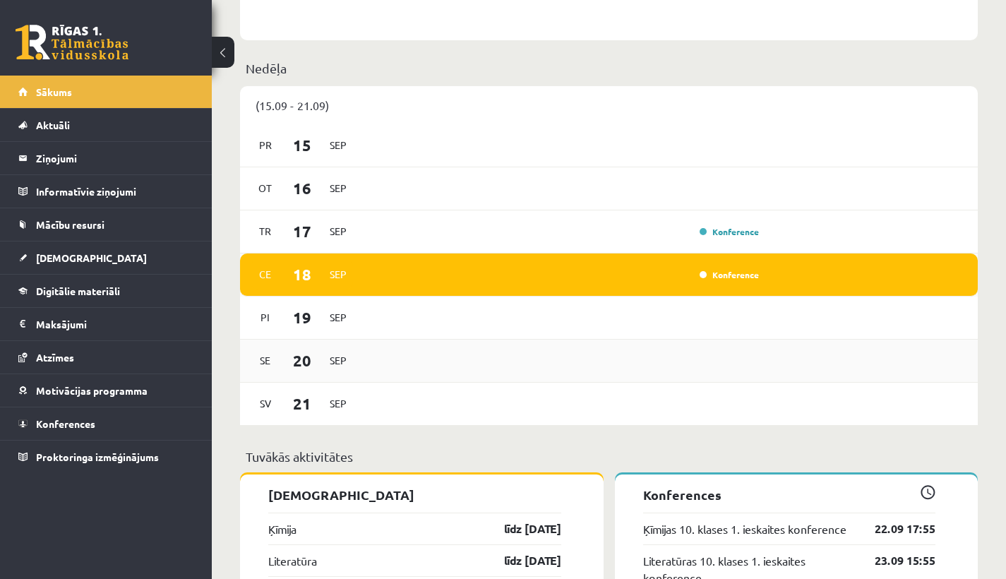
scroll to position [854, 0]
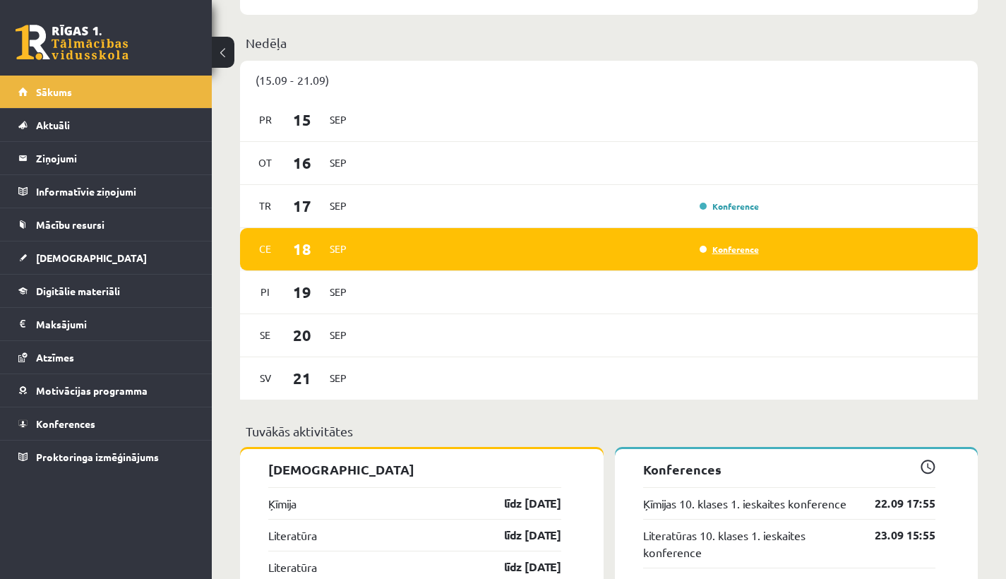
click at [736, 253] on link "Konference" at bounding box center [728, 249] width 59 height 11
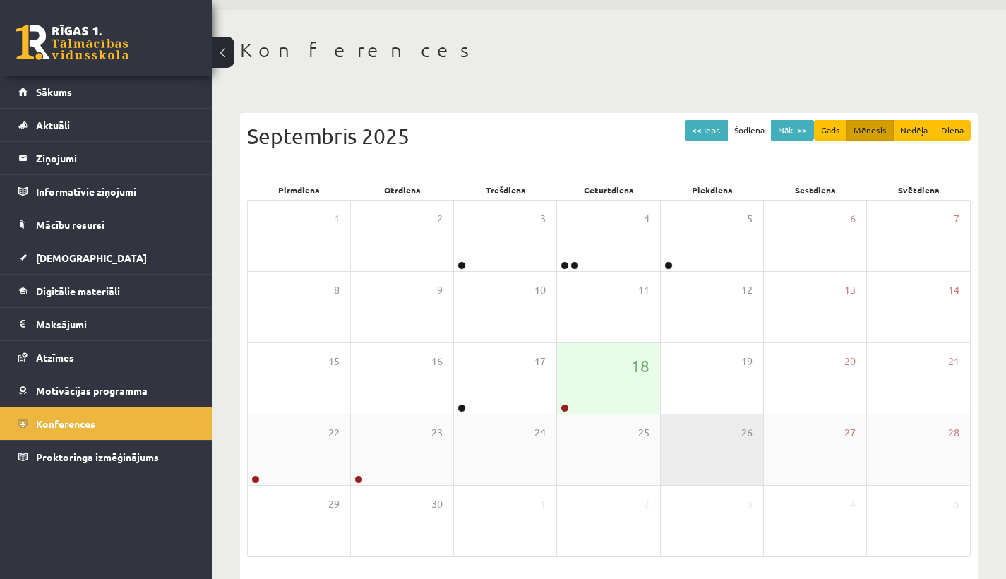
scroll to position [73, 0]
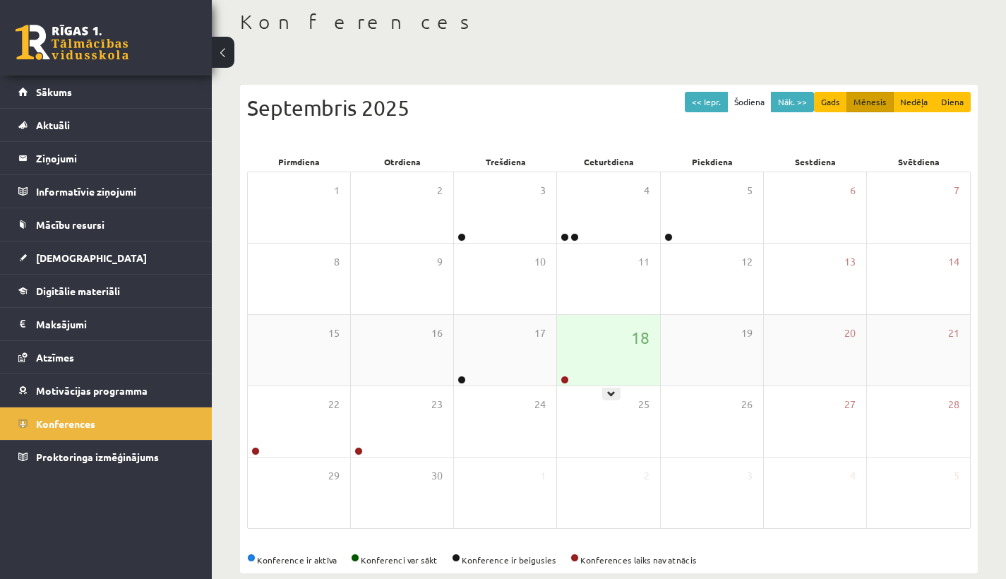
click at [580, 378] on div "18" at bounding box center [608, 350] width 102 height 71
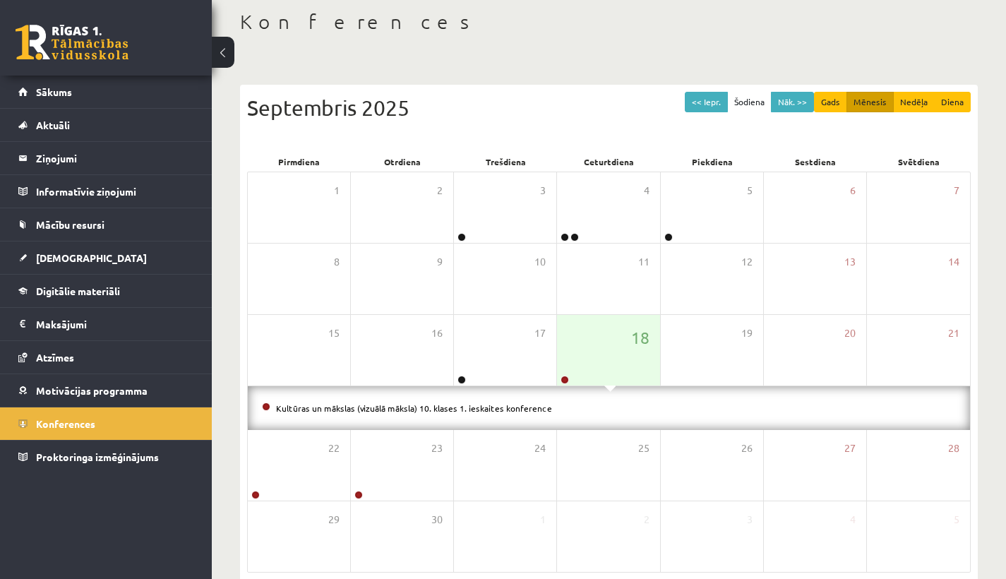
click at [517, 400] on li "Kultūras un mākslas (vizuālā māksla) 10. klases 1. ieskaites konference" at bounding box center [609, 408] width 694 height 16
click at [471, 399] on div "Kultūras un mākslas (vizuālā māksla) 10. klases 1. ieskaites konference" at bounding box center [609, 408] width 722 height 44
click at [444, 402] on link "Kultūras un mākslas (vizuālā māksla) 10. klases 1. ieskaites konference" at bounding box center [414, 407] width 276 height 11
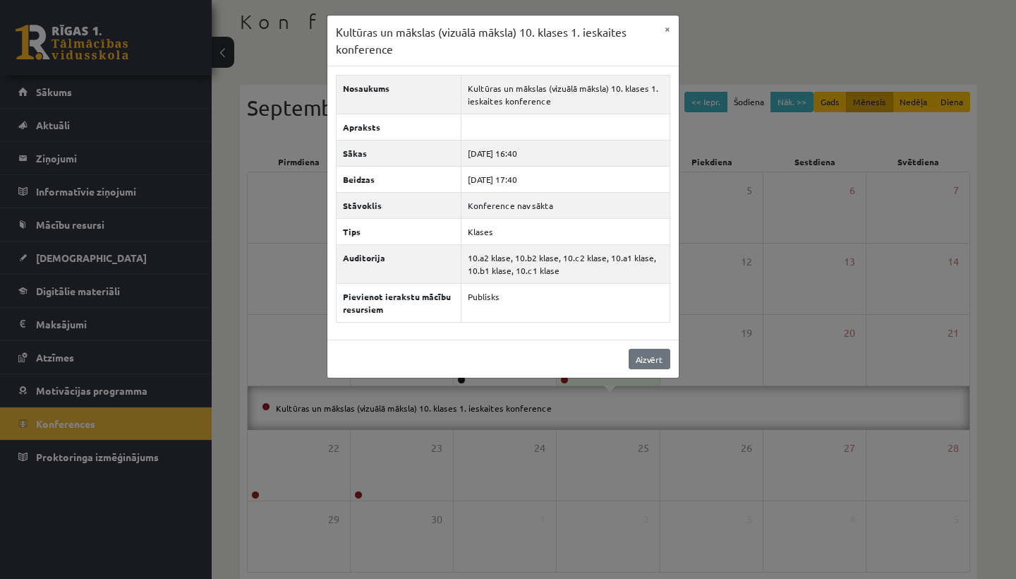
click at [632, 358] on link "Aizvērt" at bounding box center [650, 359] width 42 height 20
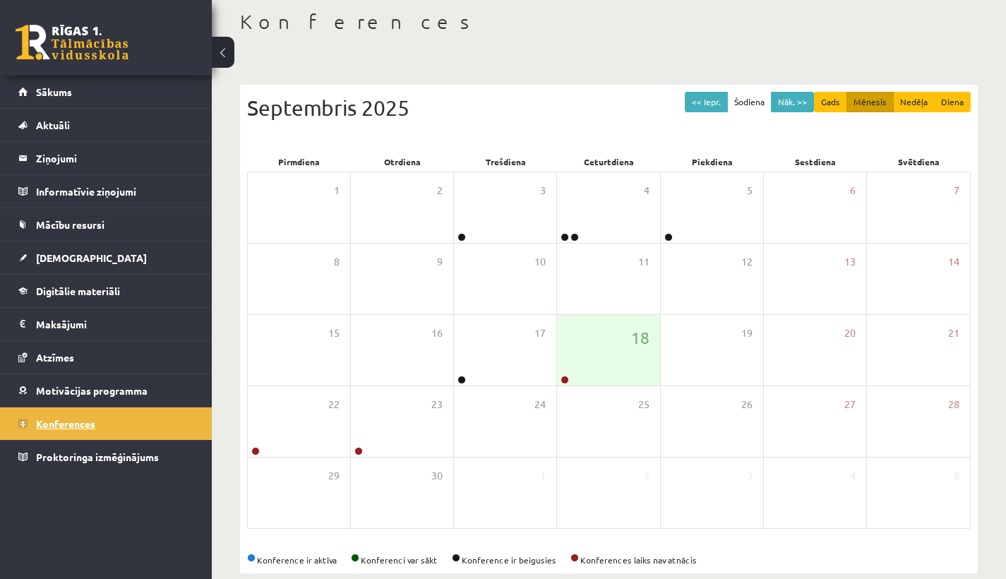
click at [28, 419] on link "Konferences" at bounding box center [106, 423] width 176 height 32
click at [601, 373] on div "18" at bounding box center [608, 350] width 102 height 71
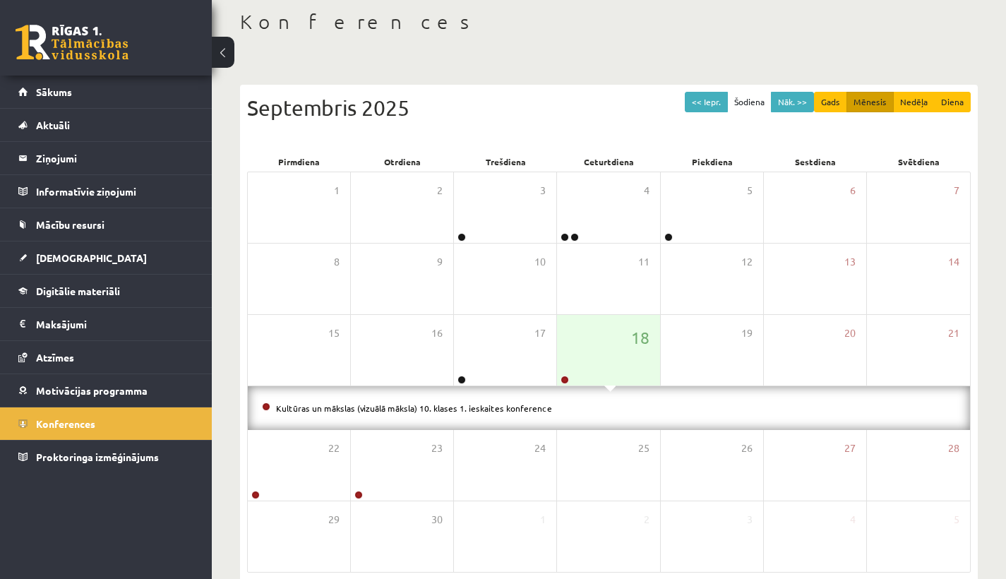
click at [591, 409] on li "Kultūras un mākslas (vizuālā māksla) 10. klases 1. ieskaites konference" at bounding box center [609, 408] width 694 height 16
click at [553, 428] on div "Kultūras un mākslas (vizuālā māksla) 10. klases 1. ieskaites konference" at bounding box center [609, 408] width 722 height 44
click at [515, 407] on link "Kultūras un mākslas (vizuālā māksla) 10. klases 1. ieskaites konference" at bounding box center [414, 407] width 276 height 11
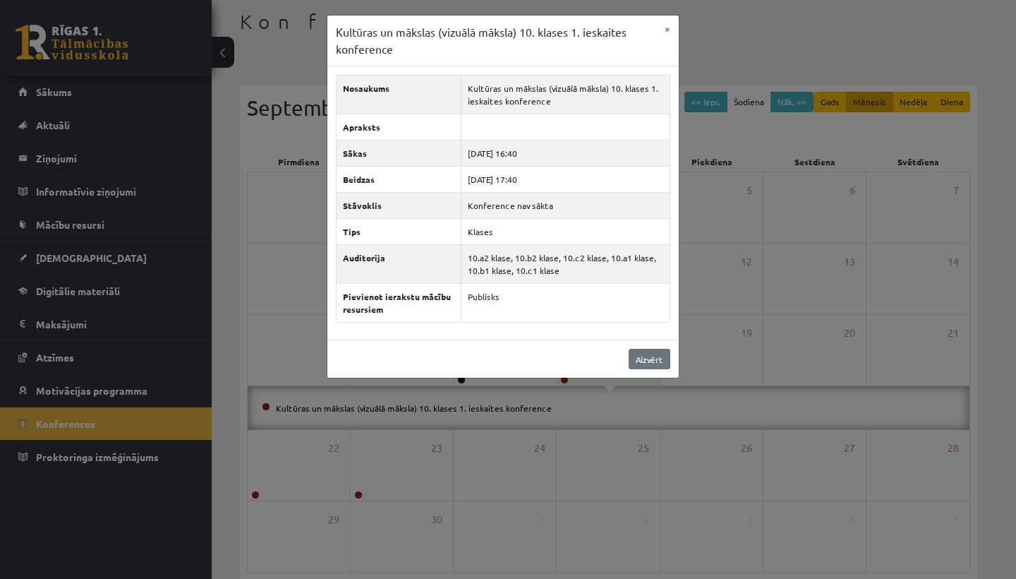
click at [632, 368] on link "Aizvērt" at bounding box center [650, 359] width 42 height 20
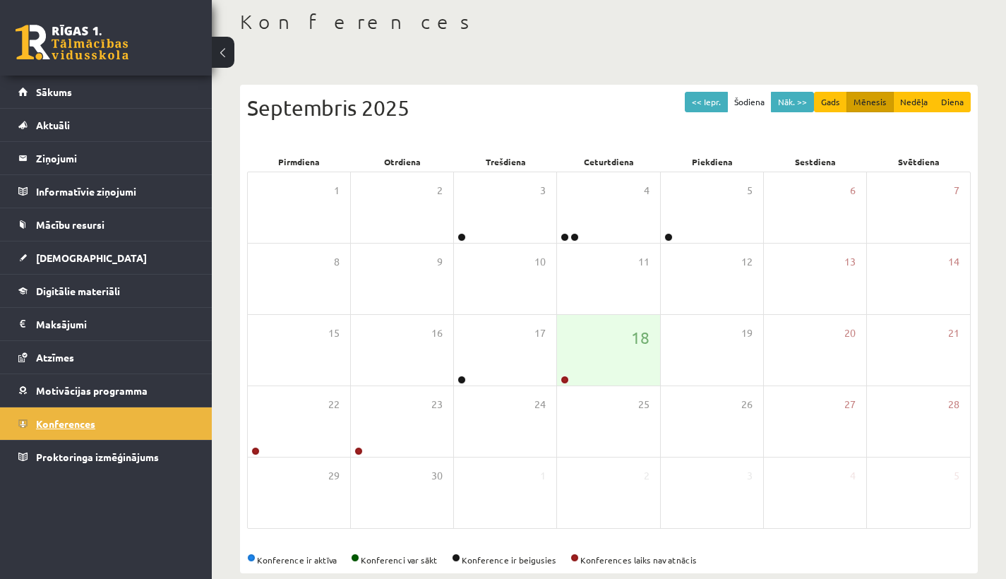
click at [134, 424] on link "Konferences" at bounding box center [106, 423] width 176 height 32
click at [603, 374] on div "18" at bounding box center [608, 350] width 102 height 71
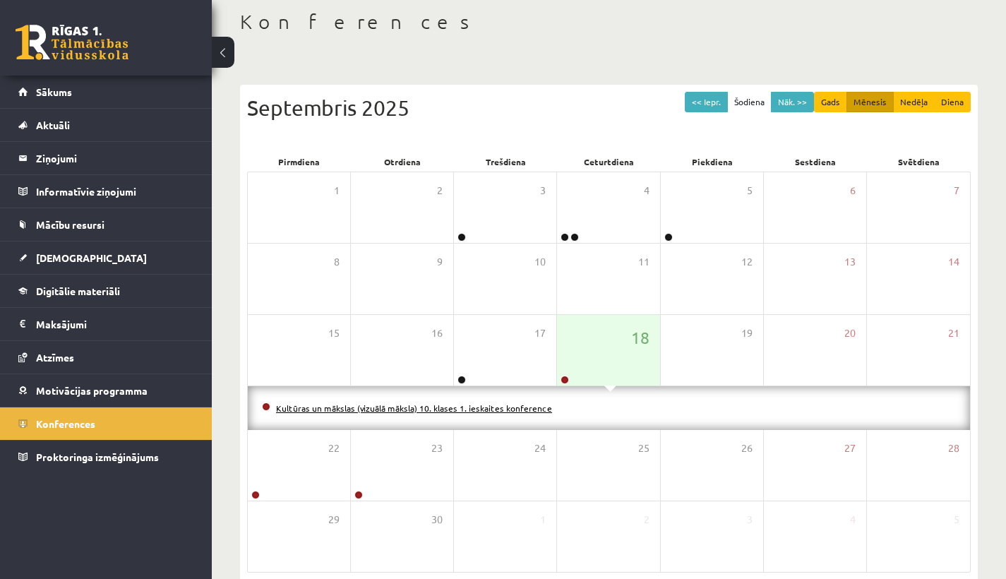
click at [531, 405] on link "Kultūras un mākslas (vizuālā māksla) 10. klases 1. ieskaites konference" at bounding box center [414, 407] width 276 height 11
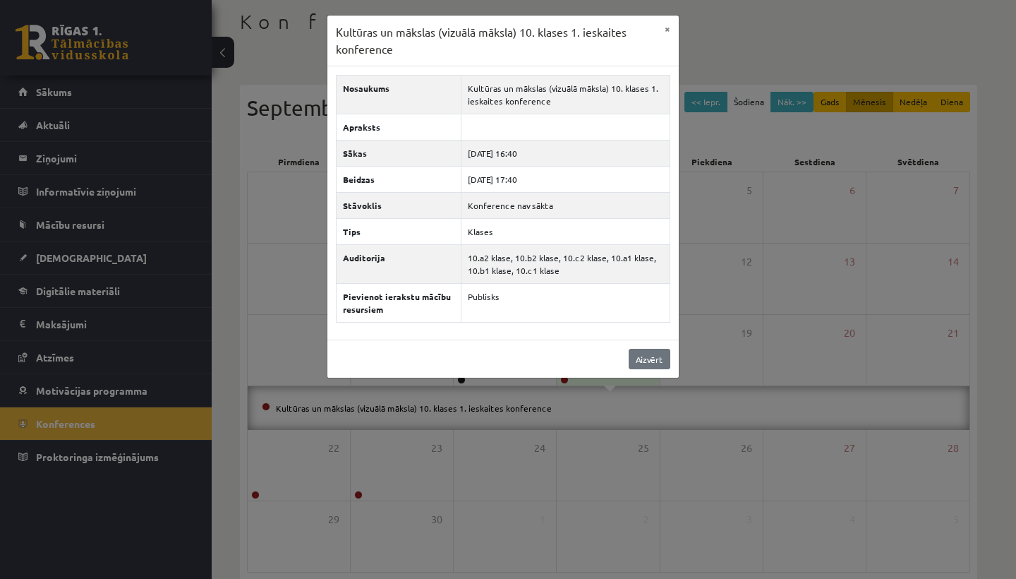
click at [657, 361] on link "Aizvērt" at bounding box center [650, 359] width 42 height 20
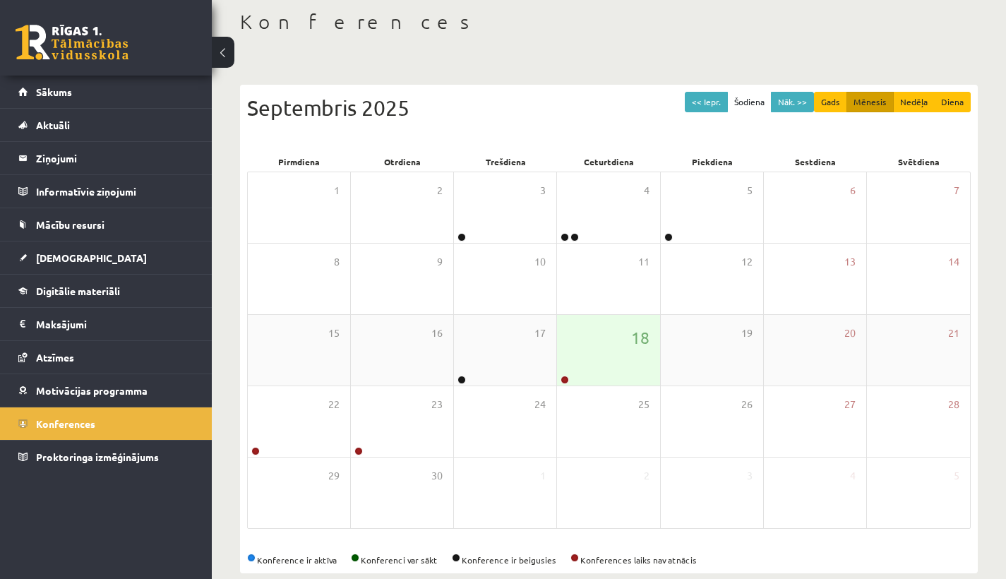
click at [657, 361] on div "18" at bounding box center [608, 350] width 102 height 71
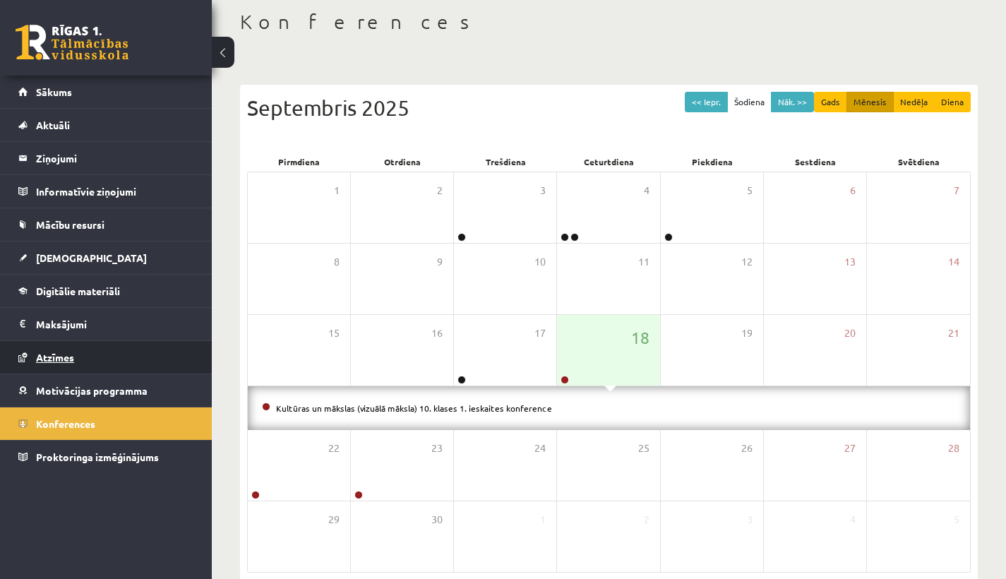
click at [84, 361] on link "Atzīmes" at bounding box center [106, 357] width 176 height 32
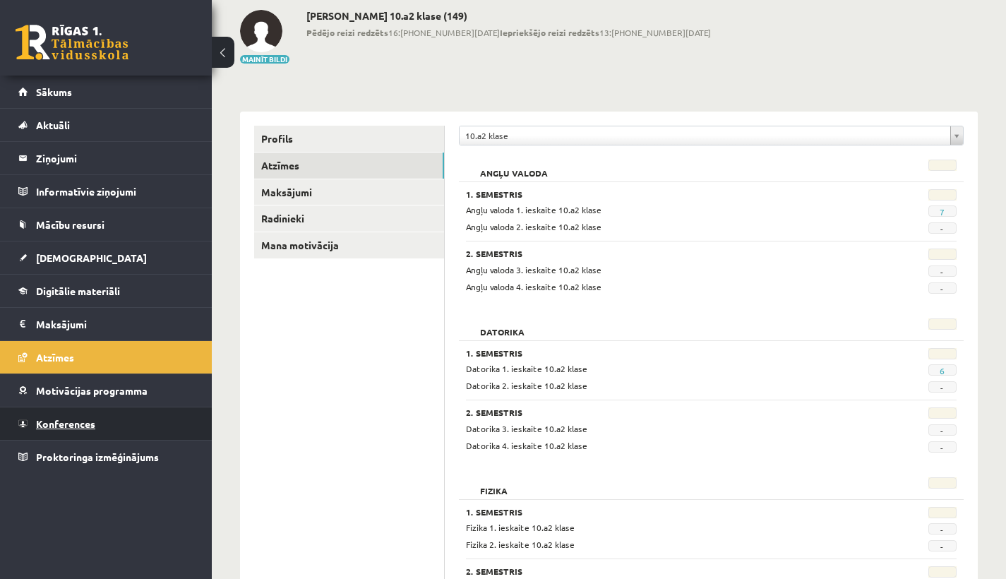
click at [85, 437] on link "Konferences" at bounding box center [106, 423] width 176 height 32
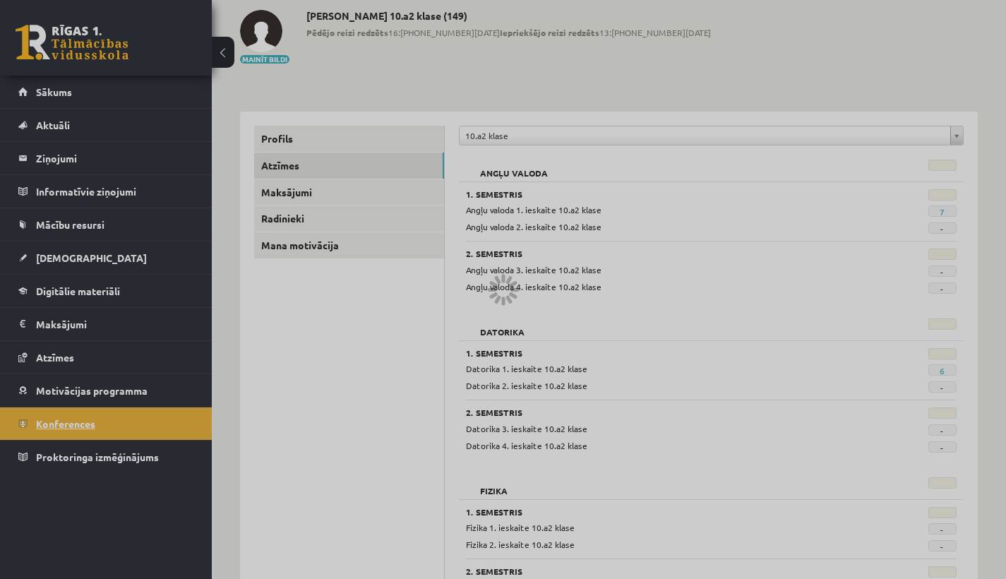
click at [85, 424] on span "Konferences" at bounding box center [65, 423] width 59 height 13
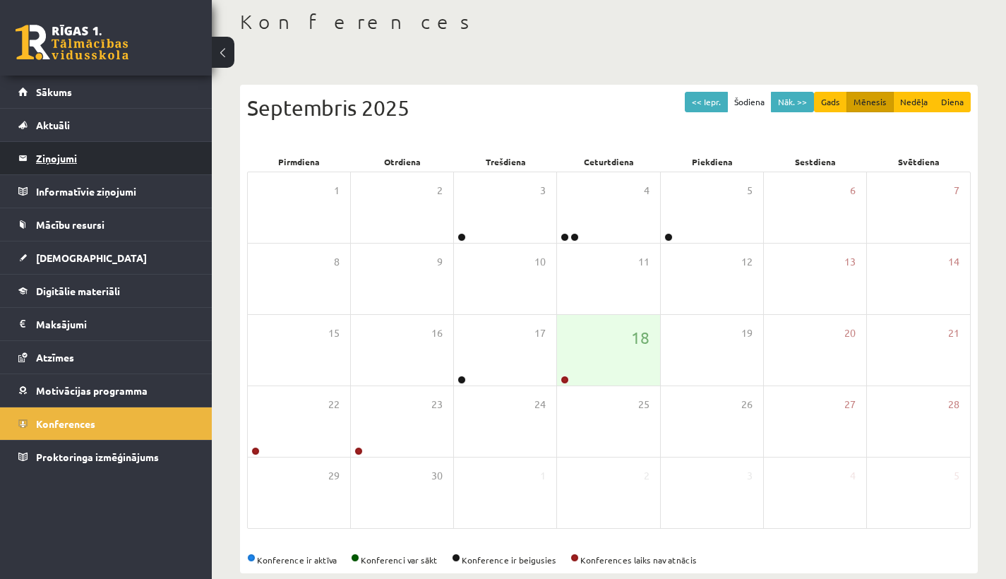
click at [64, 158] on legend "Ziņojumi 0" at bounding box center [115, 158] width 158 height 32
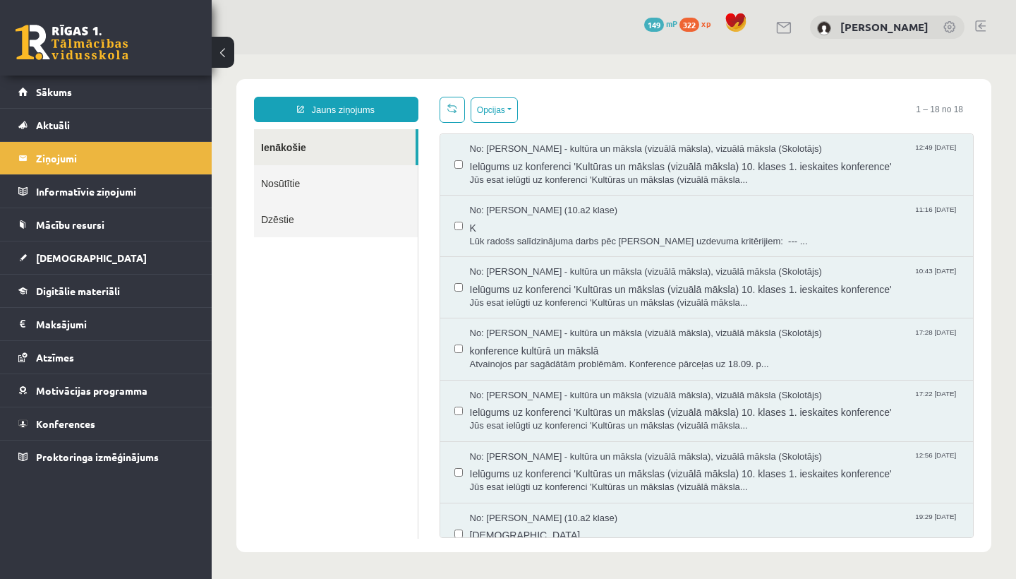
click at [620, 191] on div "No: Ilze Kolka - kultūra un māksla (vizuālā māksla), vizuālā māksla (Skolotājs)…" at bounding box center [707, 164] width 534 height 61
click at [618, 184] on span "Jūs esat ielūgti uz konferenci 'Kultūras un mākslas (vizuālā māksla..." at bounding box center [715, 180] width 490 height 13
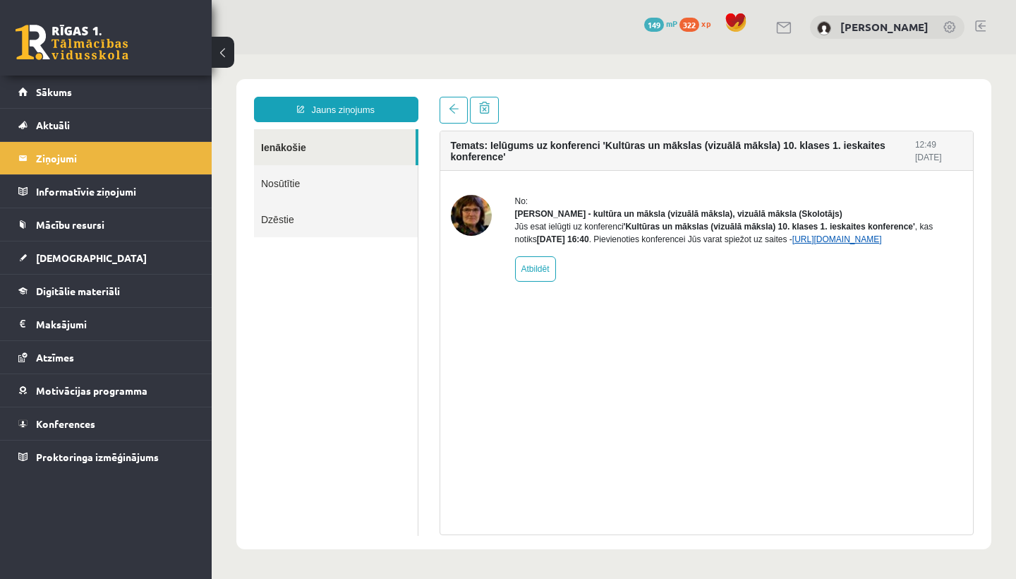
click at [793, 244] on link "https://eskola.r1tv.lv/conferences/5079/join" at bounding box center [838, 239] width 90 height 10
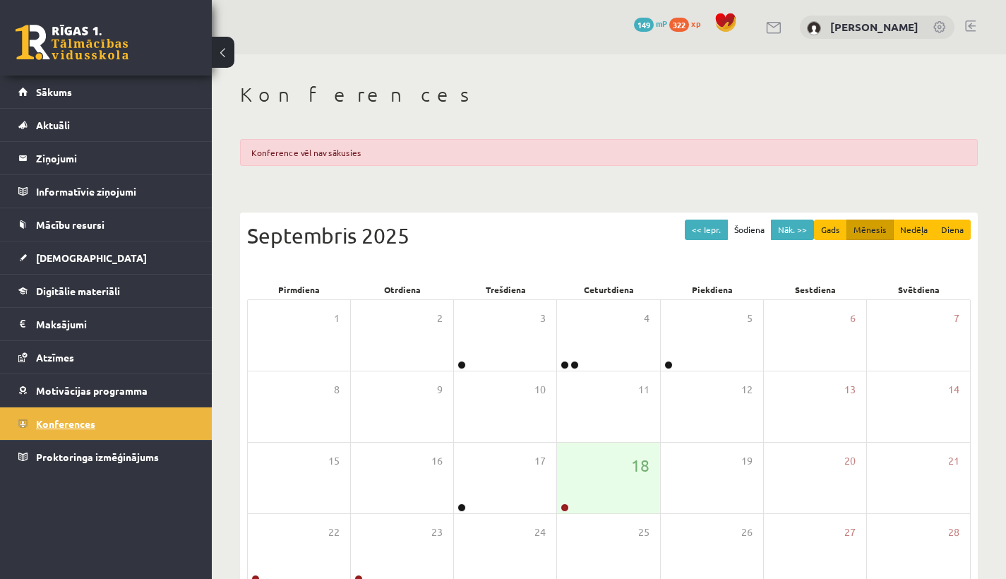
click at [174, 421] on link "Konferences" at bounding box center [106, 423] width 176 height 32
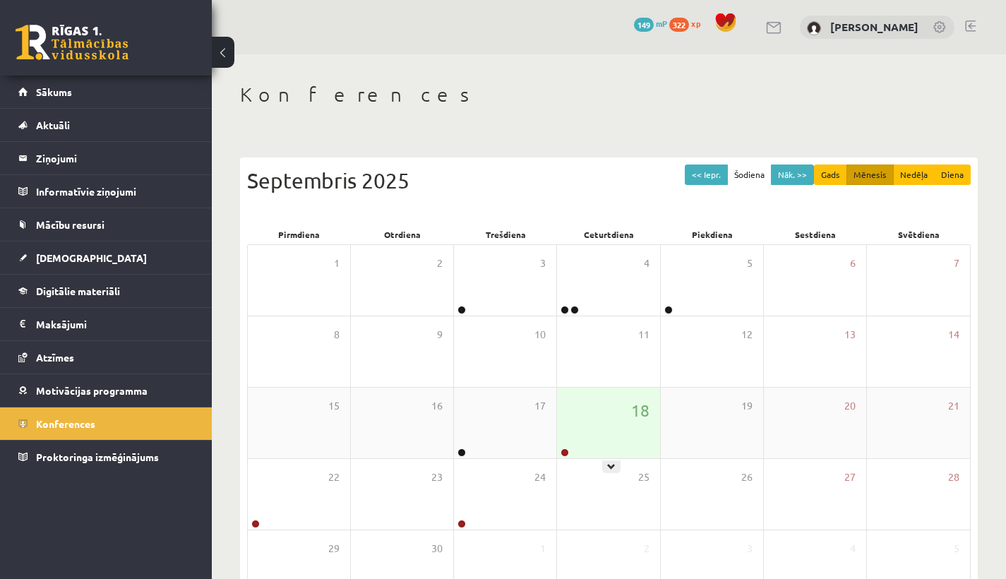
click at [591, 445] on div "18" at bounding box center [608, 423] width 102 height 71
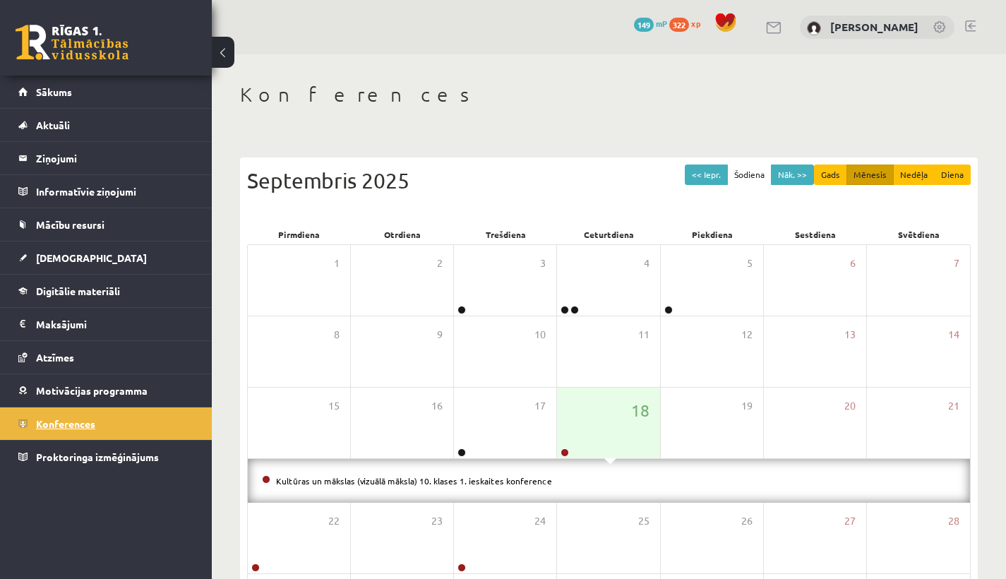
click at [74, 416] on link "Konferences" at bounding box center [106, 423] width 176 height 32
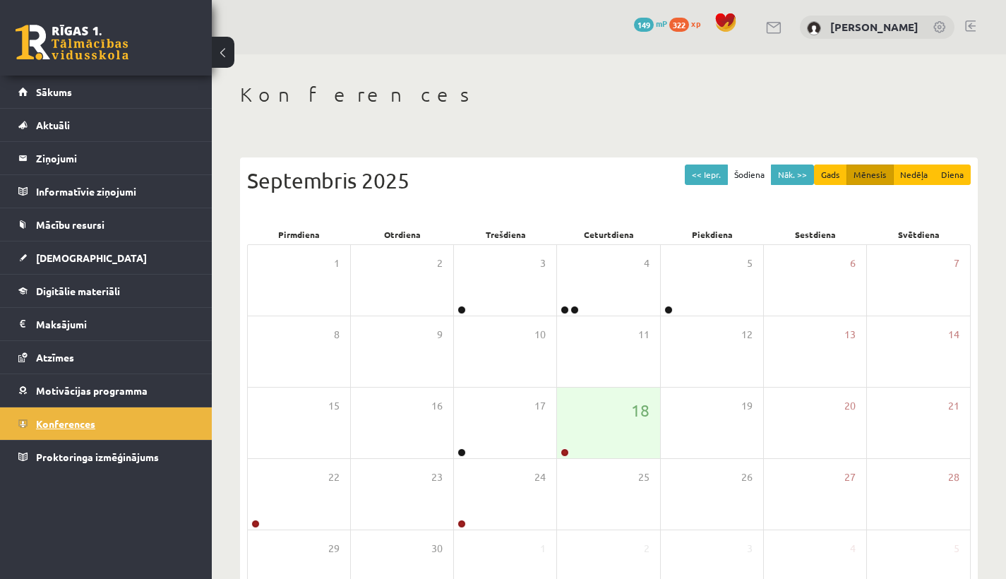
click at [74, 416] on link "Konferences" at bounding box center [106, 423] width 176 height 32
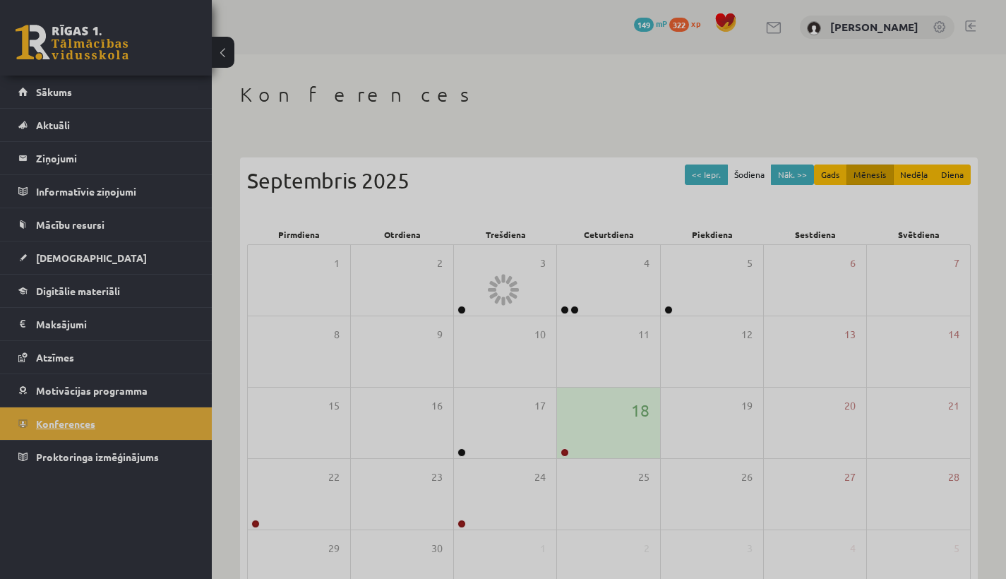
click at [74, 416] on link "Konferences" at bounding box center [106, 423] width 176 height 32
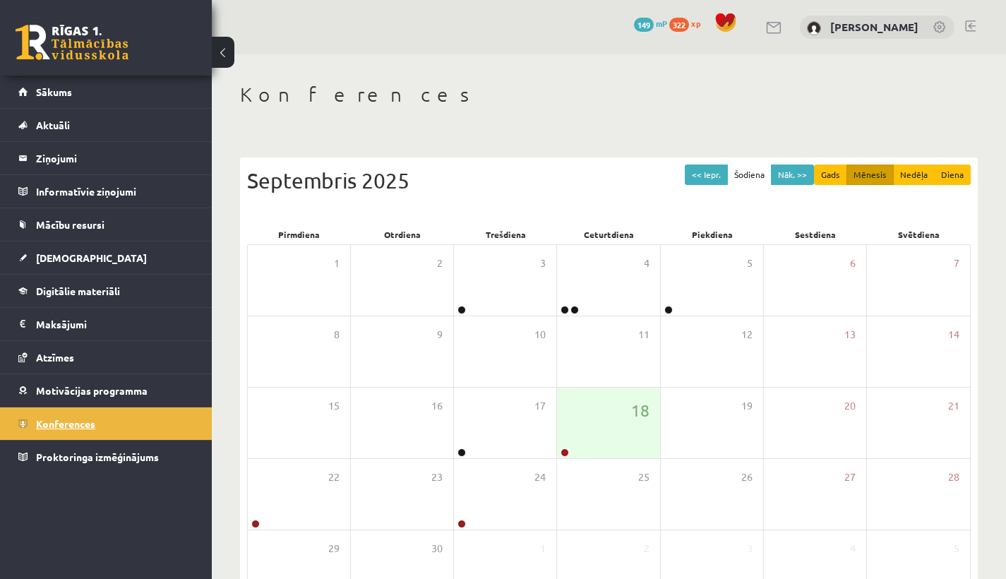
click at [74, 416] on link "Konferences" at bounding box center [106, 423] width 176 height 32
click at [174, 415] on link "Konferences" at bounding box center [106, 423] width 176 height 32
click at [42, 422] on span "Konferences" at bounding box center [65, 423] width 59 height 13
click at [176, 413] on link "Konferences" at bounding box center [106, 423] width 176 height 32
click at [145, 431] on link "Konferences" at bounding box center [106, 423] width 176 height 32
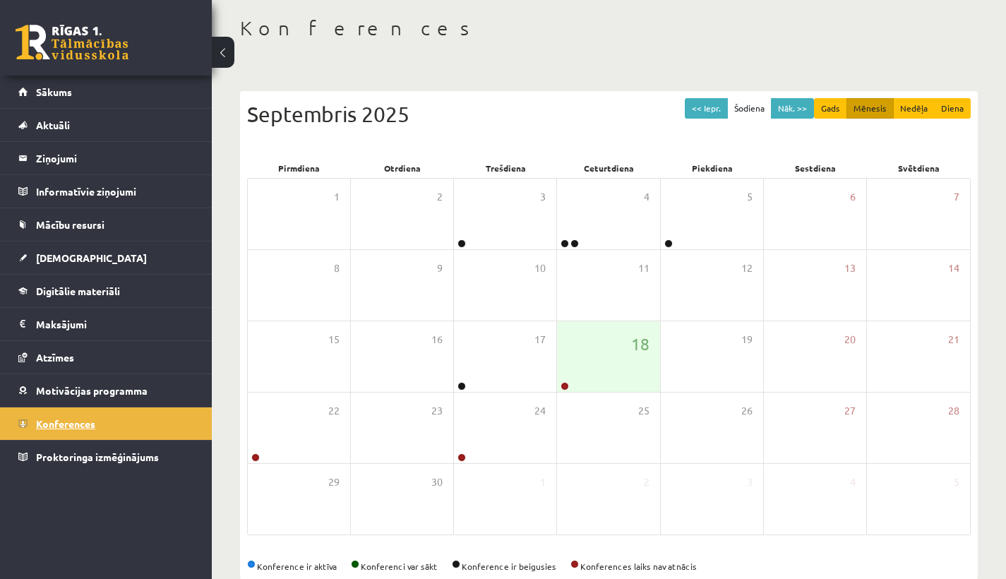
scroll to position [64, 0]
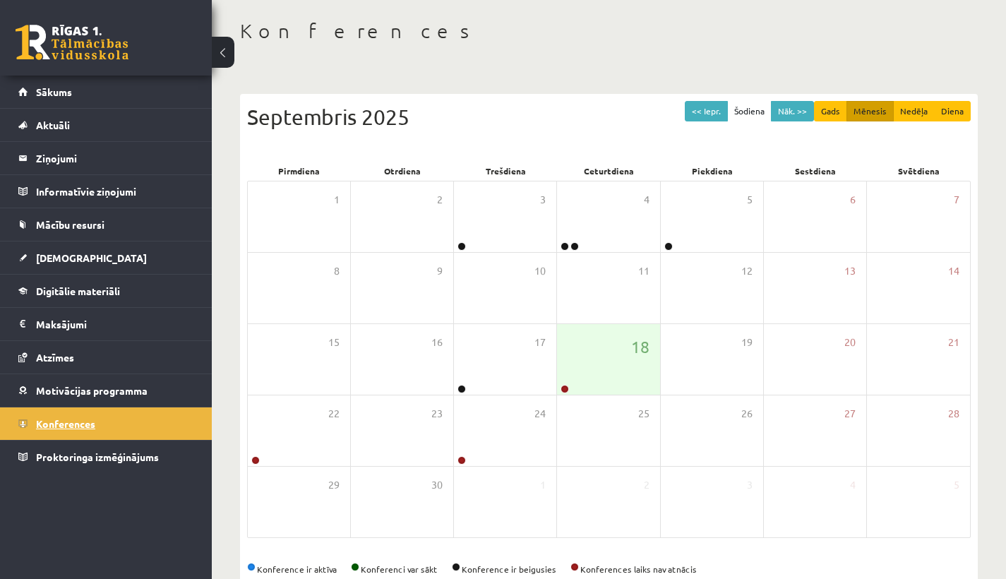
click at [147, 431] on link "Konferences" at bounding box center [106, 423] width 176 height 32
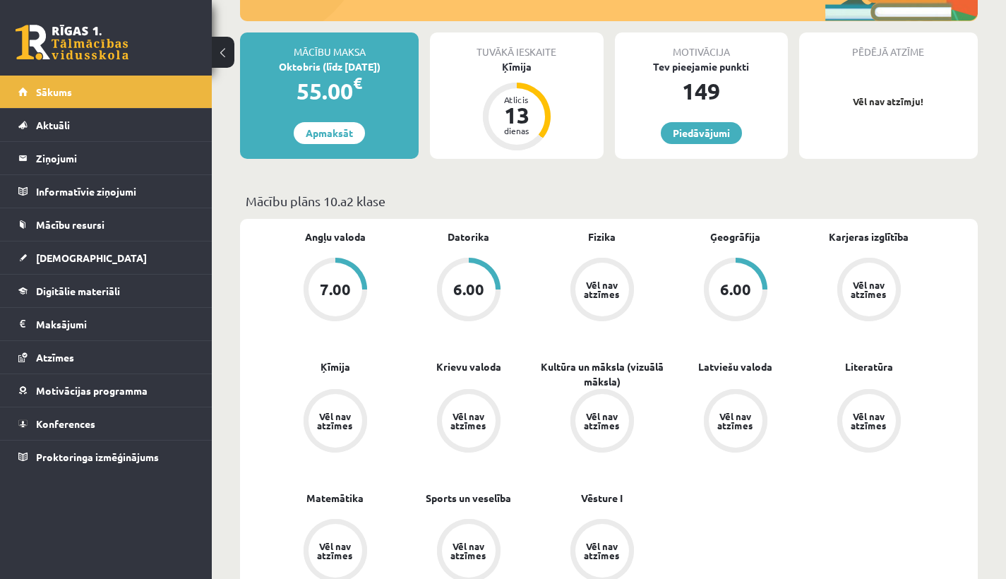
scroll to position [256, 0]
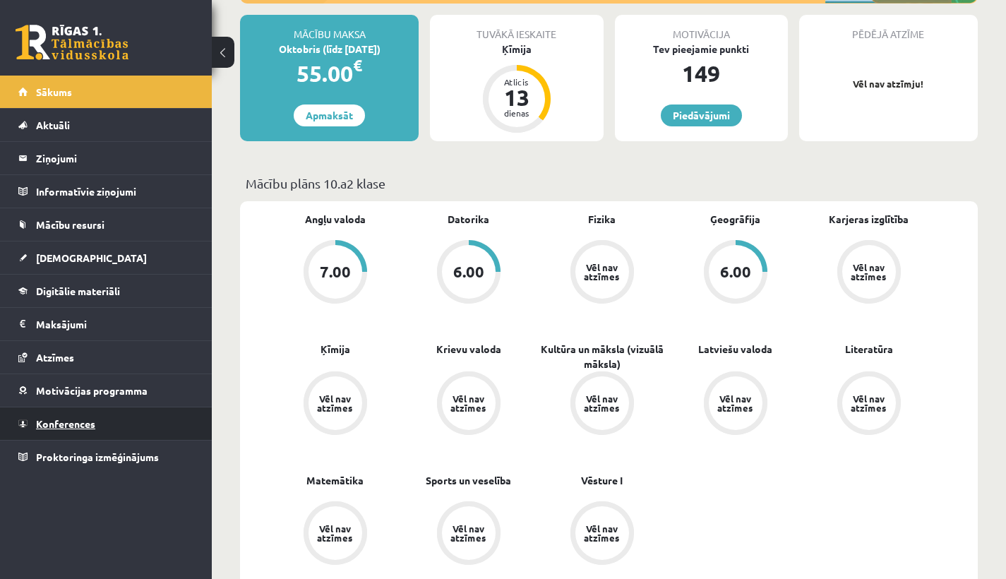
click at [85, 430] on link "Konferences" at bounding box center [106, 423] width 176 height 32
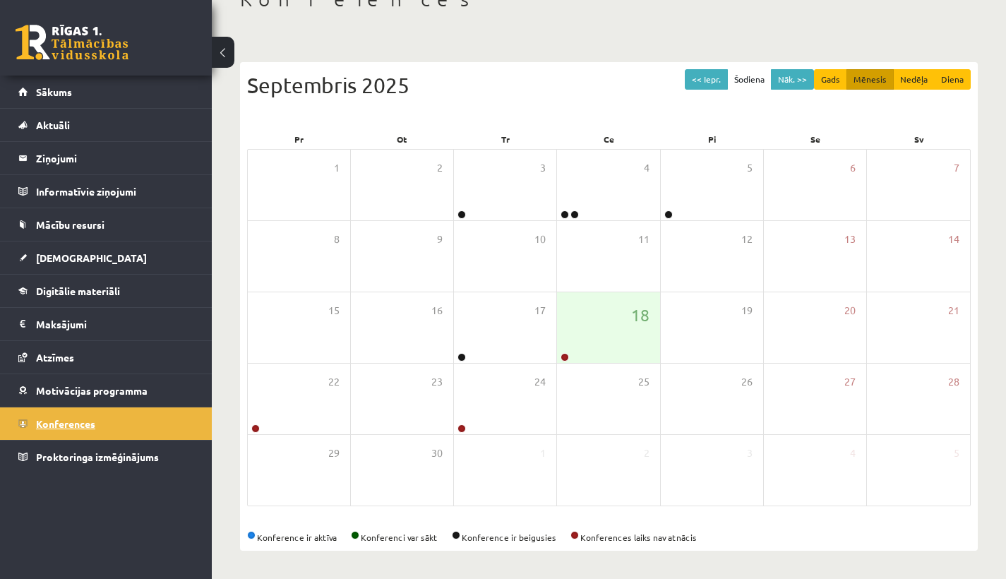
scroll to position [95, 0]
click at [580, 319] on div "18" at bounding box center [608, 327] width 102 height 71
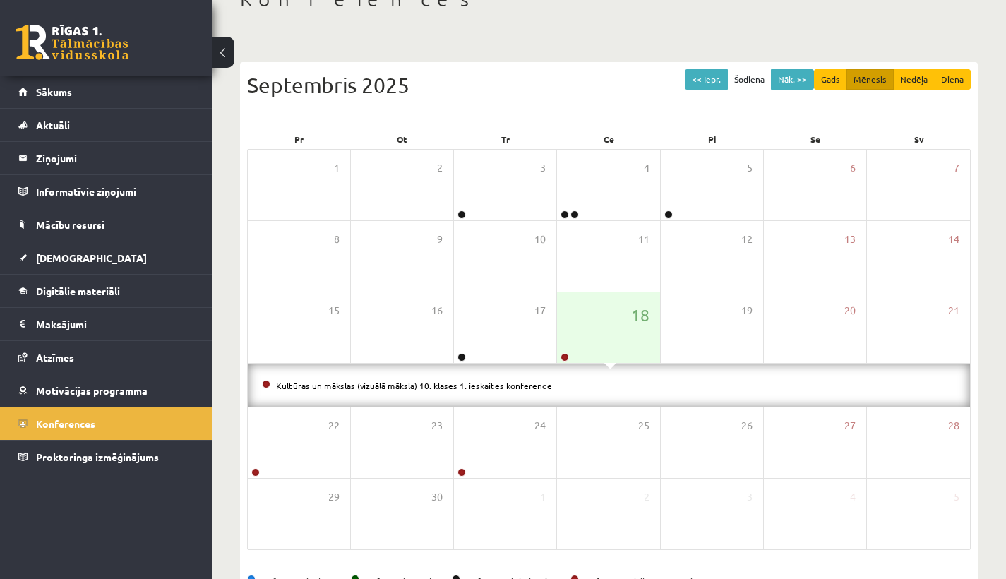
click at [446, 382] on link "Kultūras un mākslas (vizuālā māksla) 10. klases 1. ieskaites konference" at bounding box center [414, 385] width 276 height 11
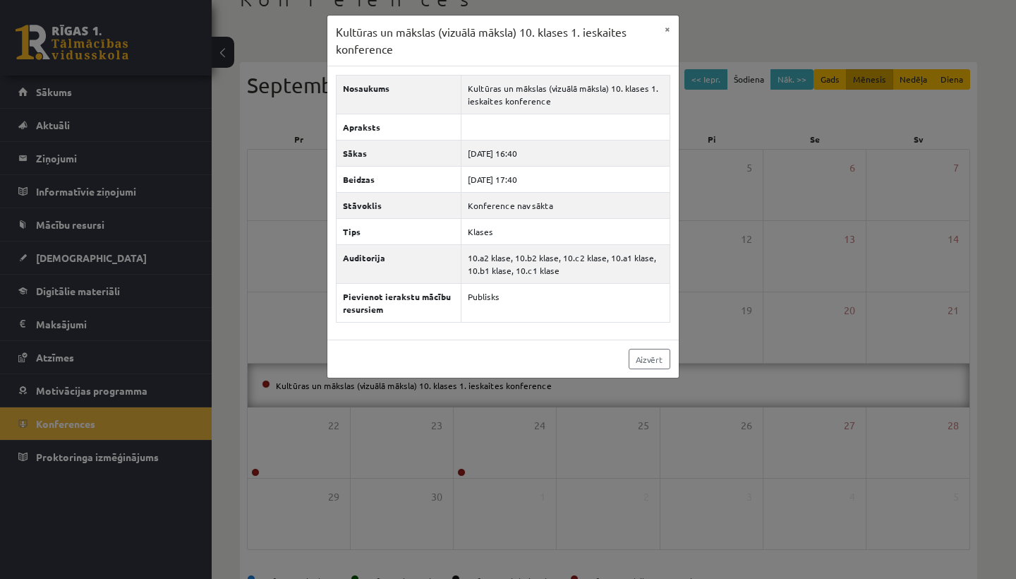
click at [644, 373] on div "Aizvērt" at bounding box center [504, 359] width 352 height 38
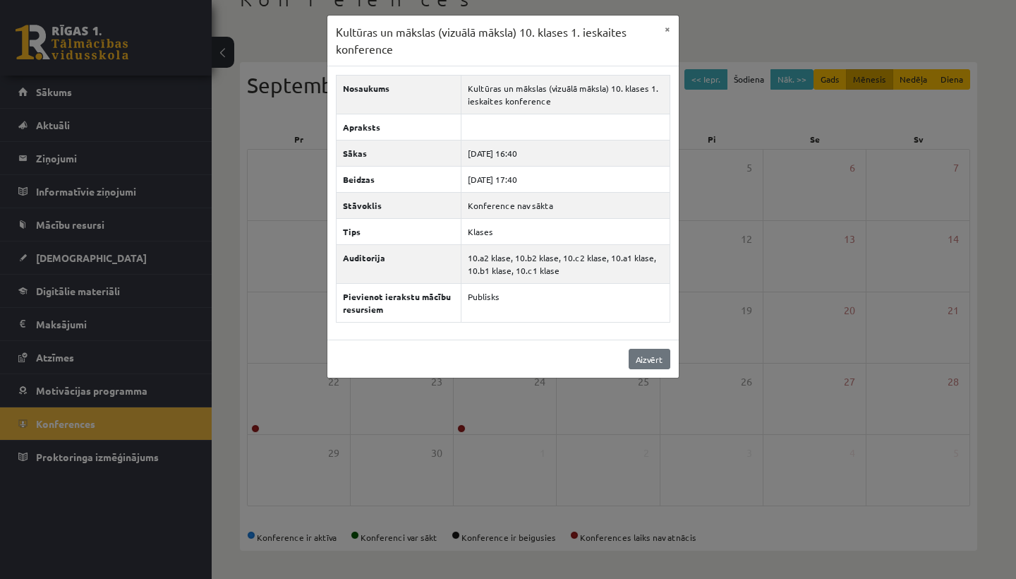
click at [635, 364] on link "Aizvērt" at bounding box center [650, 359] width 42 height 20
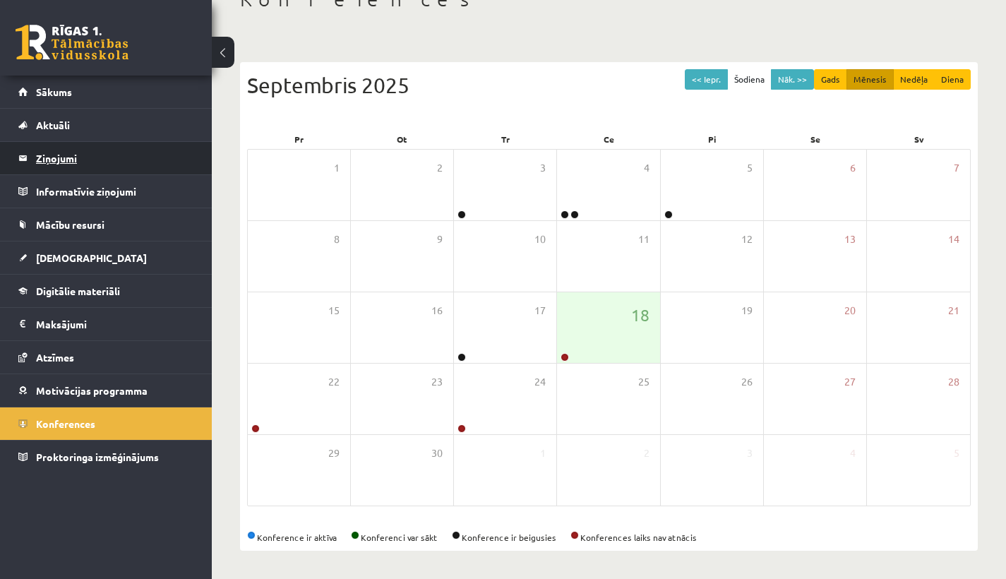
click at [68, 154] on legend "Ziņojumi 0" at bounding box center [115, 158] width 158 height 32
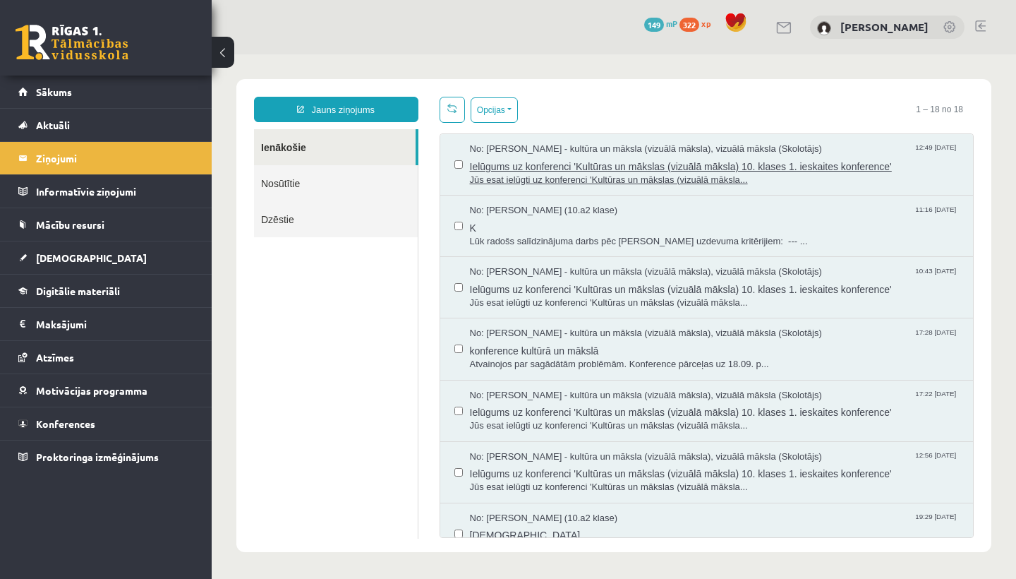
drag, startPoint x: 566, startPoint y: 167, endPoint x: 549, endPoint y: 145, distance: 28.2
click at [566, 167] on span "Ielūgums uz konferenci 'Kultūras un mākslas (vizuālā māksla) 10. klases 1. iesk…" at bounding box center [715, 165] width 490 height 18
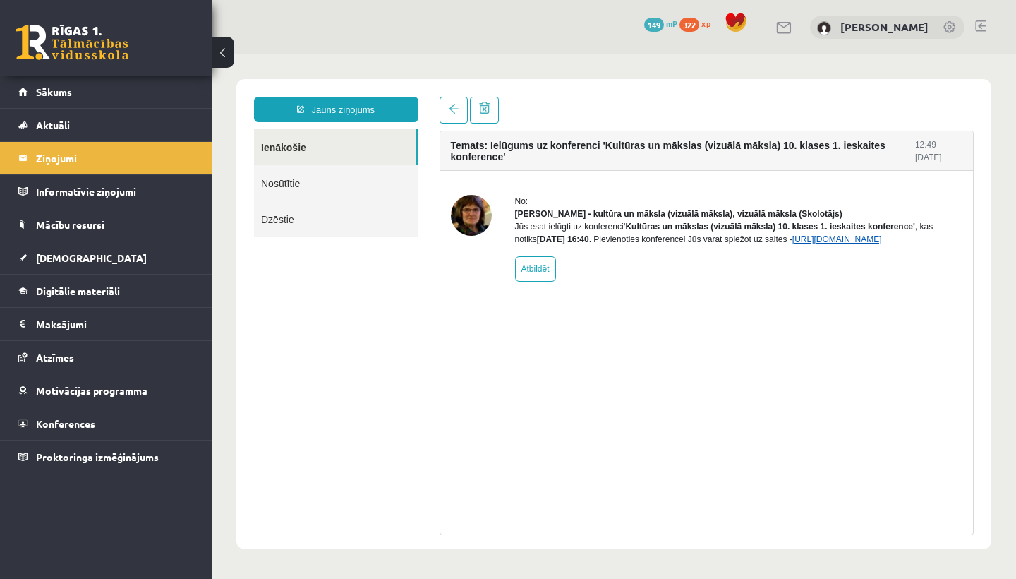
click at [793, 244] on link "https://eskola.r1tv.lv/conferences/5079/join" at bounding box center [838, 239] width 90 height 10
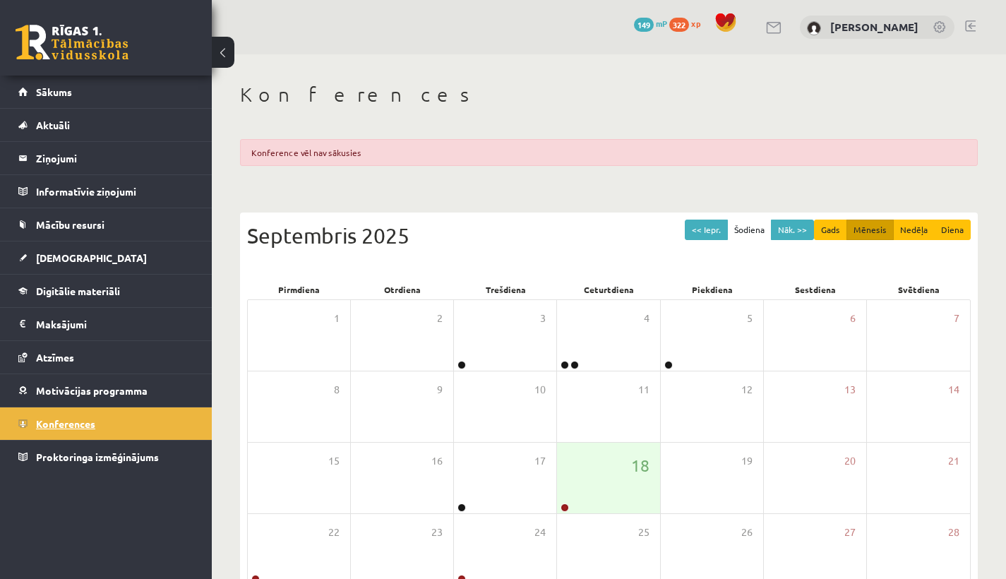
click at [55, 425] on span "Konferences" at bounding box center [65, 423] width 59 height 13
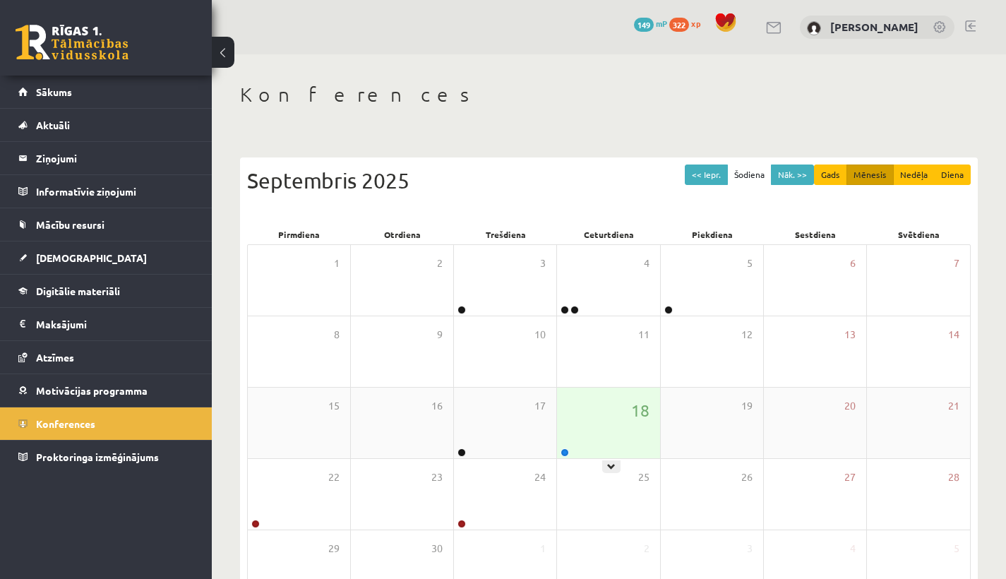
click at [630, 436] on div "18" at bounding box center [608, 423] width 102 height 71
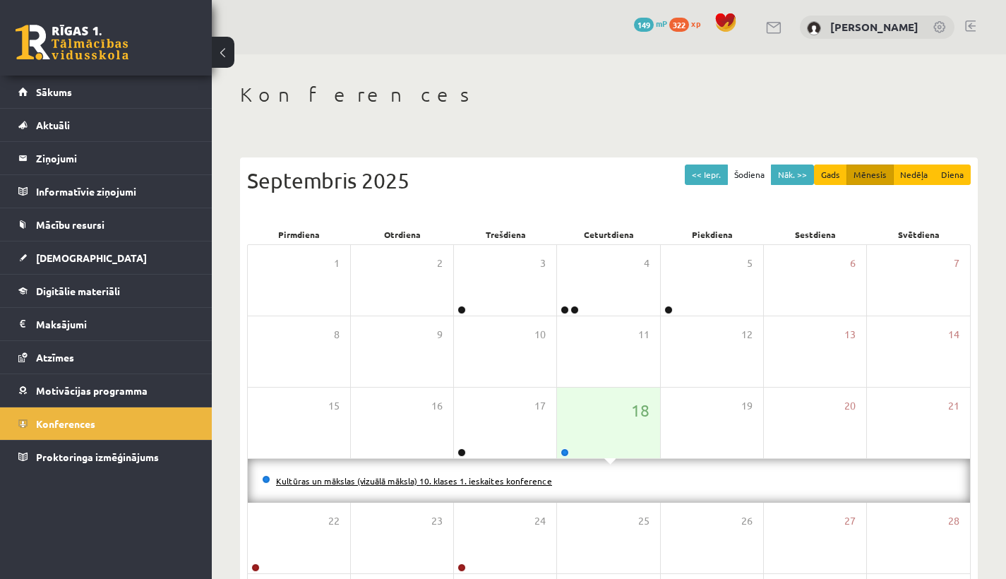
click at [528, 476] on link "Kultūras un mākslas (vizuālā māksla) 10. klases 1. ieskaites konference" at bounding box center [414, 480] width 276 height 11
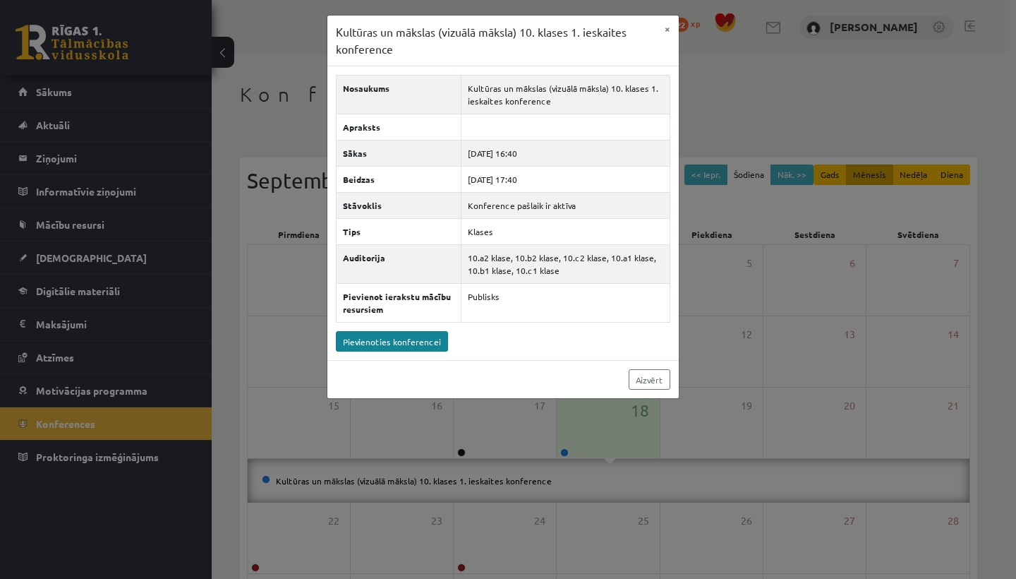
click at [387, 345] on link "Pievienoties konferencei" at bounding box center [392, 341] width 112 height 20
